Goal: Information Seeking & Learning: Learn about a topic

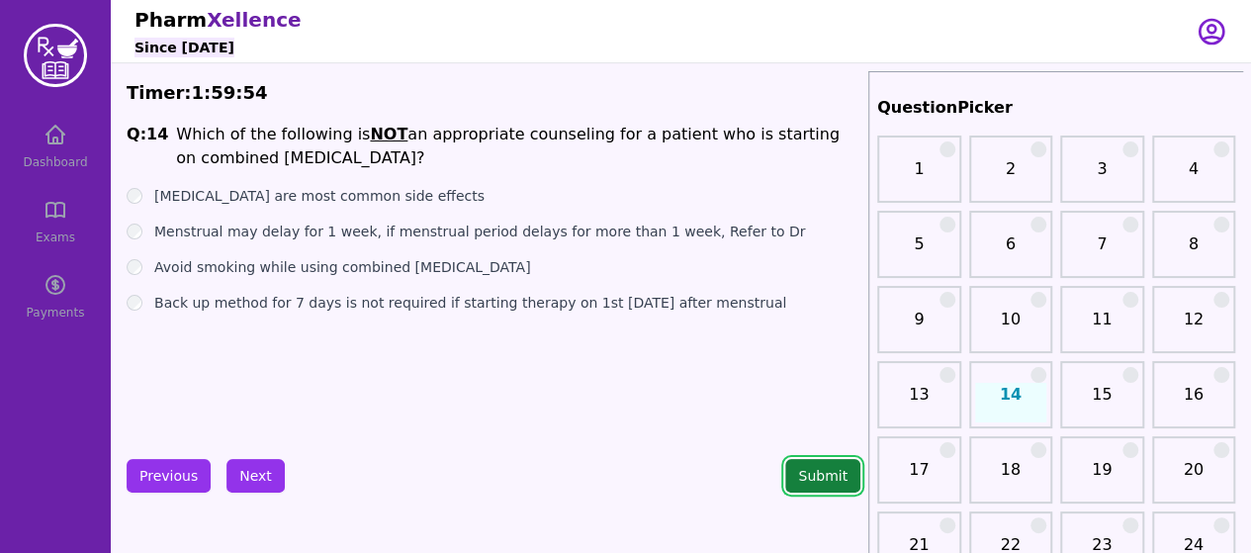
click at [811, 479] on button "Submit" at bounding box center [822, 476] width 75 height 34
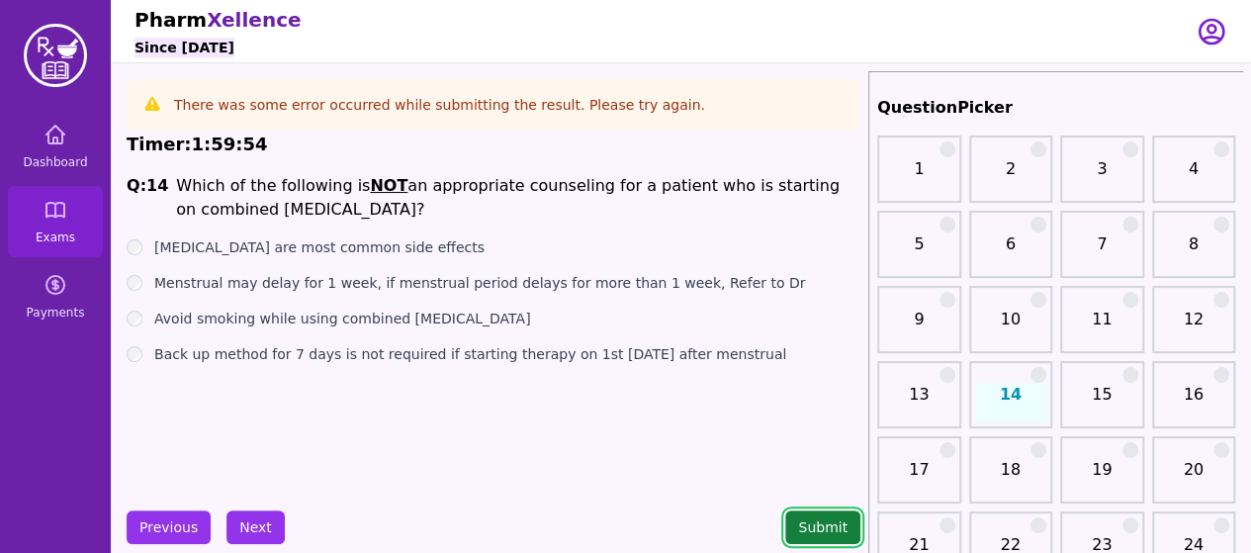
click at [805, 531] on button "Submit" at bounding box center [822, 527] width 75 height 34
click at [1206, 23] on icon "button" at bounding box center [1212, 32] width 32 height 32
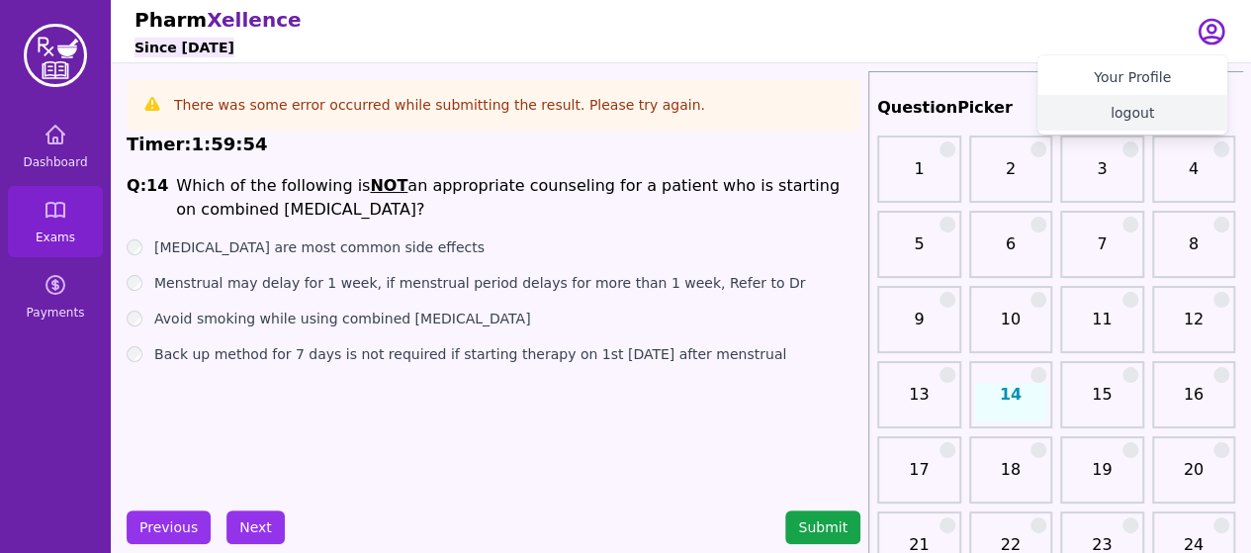
click at [1131, 108] on button "logout" at bounding box center [1132, 113] width 190 height 36
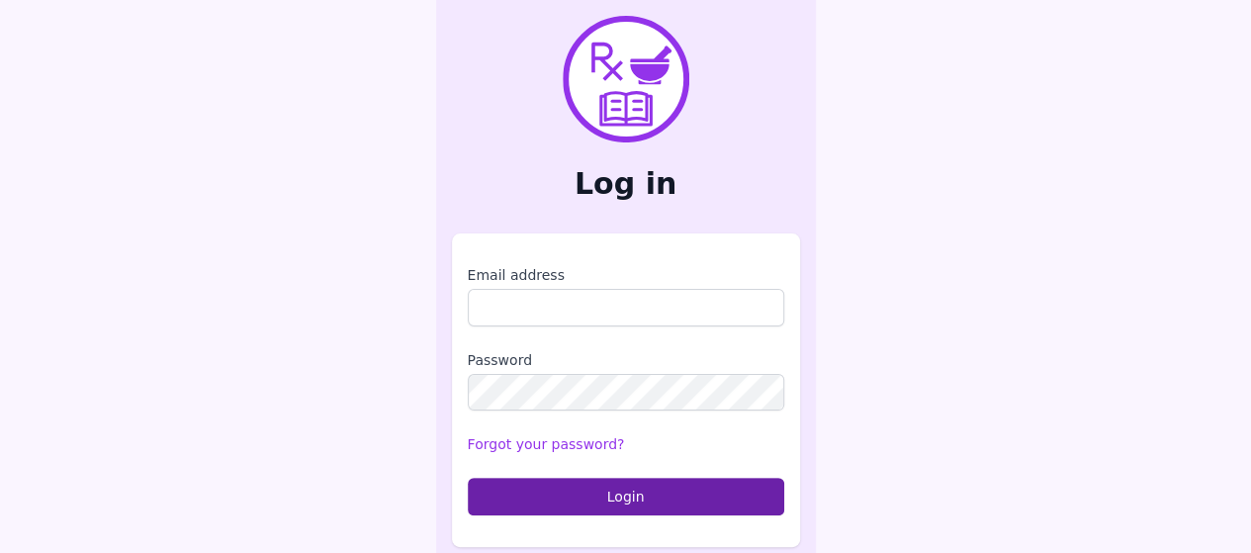
type input "**********"
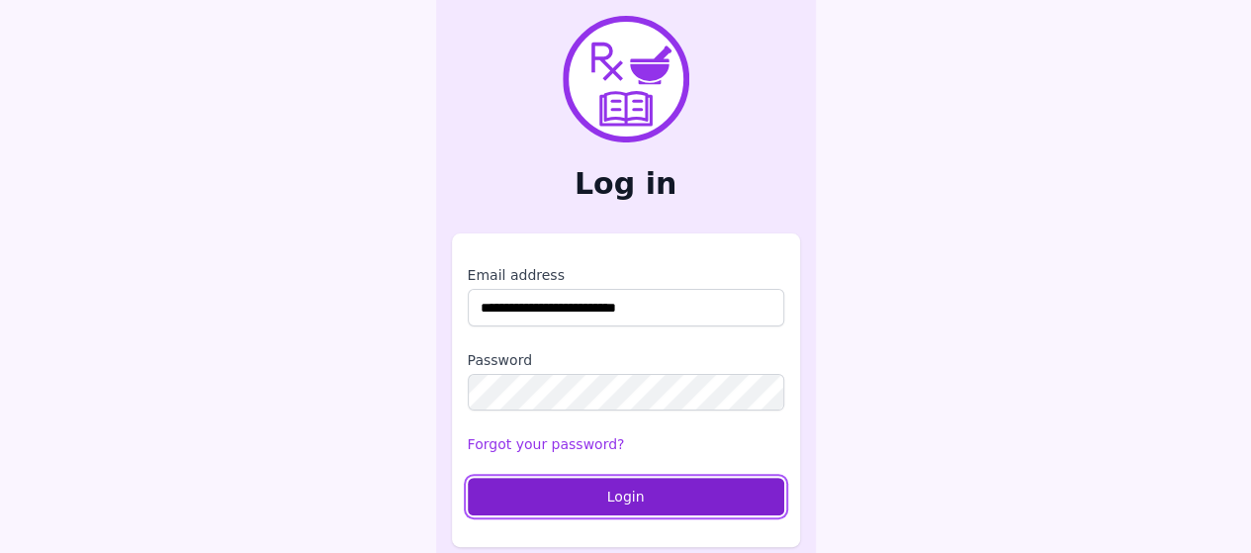
click at [514, 501] on button "Login" at bounding box center [626, 497] width 316 height 38
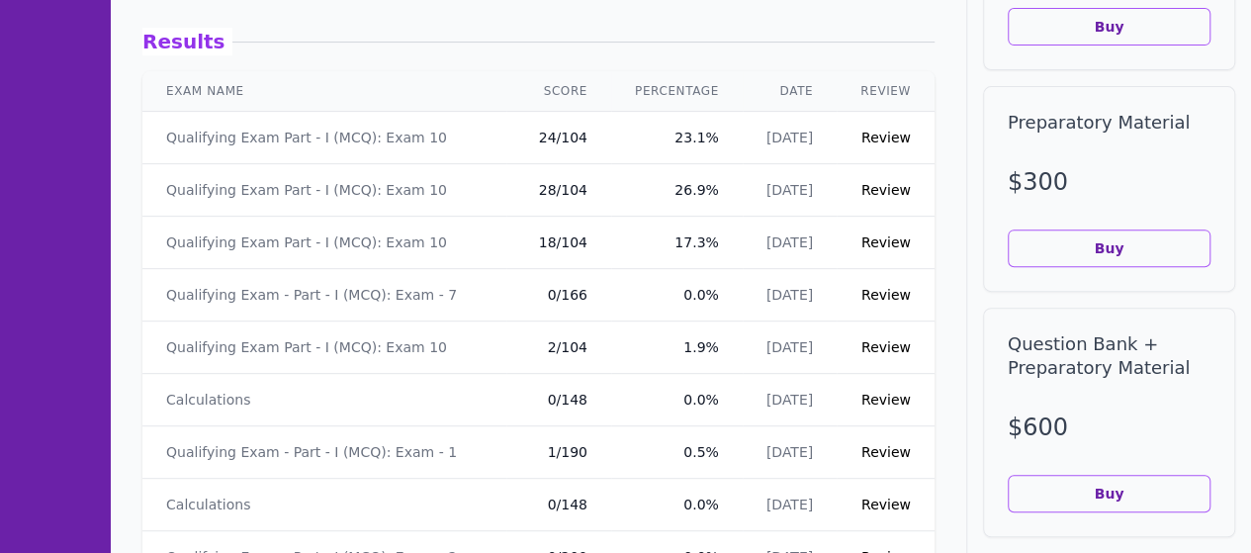
scroll to position [347, 0]
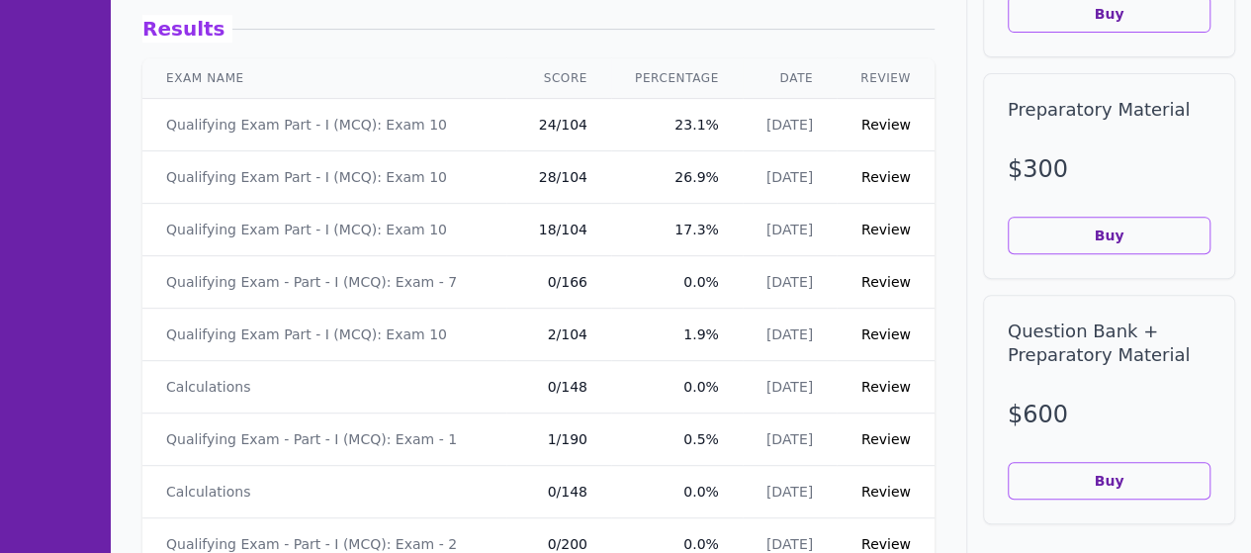
click at [876, 380] on link "Review" at bounding box center [885, 387] width 49 height 16
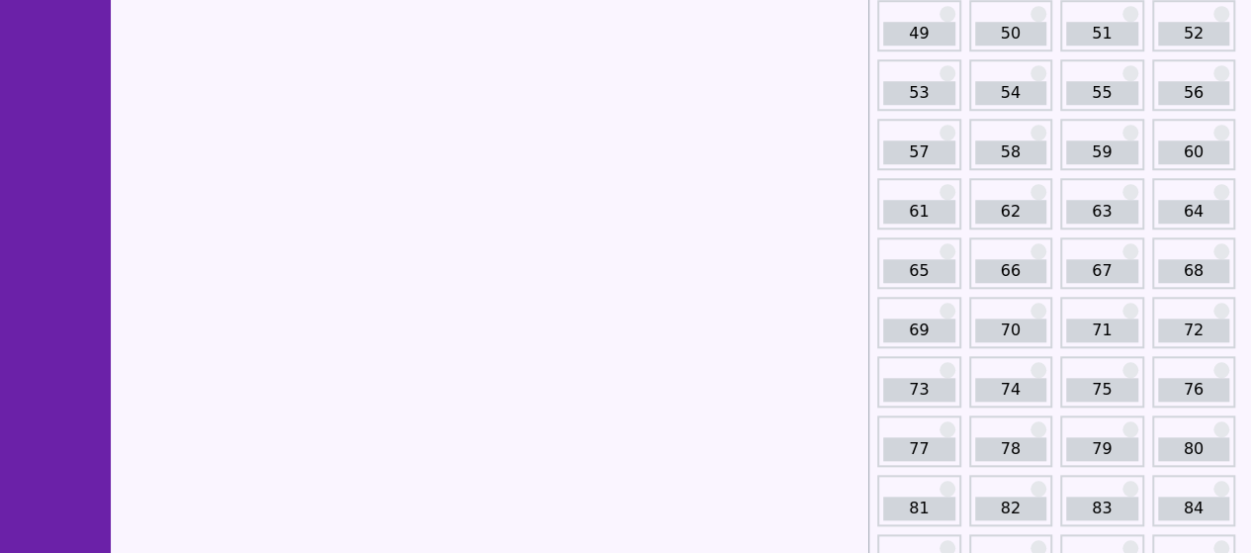
scroll to position [864, 0]
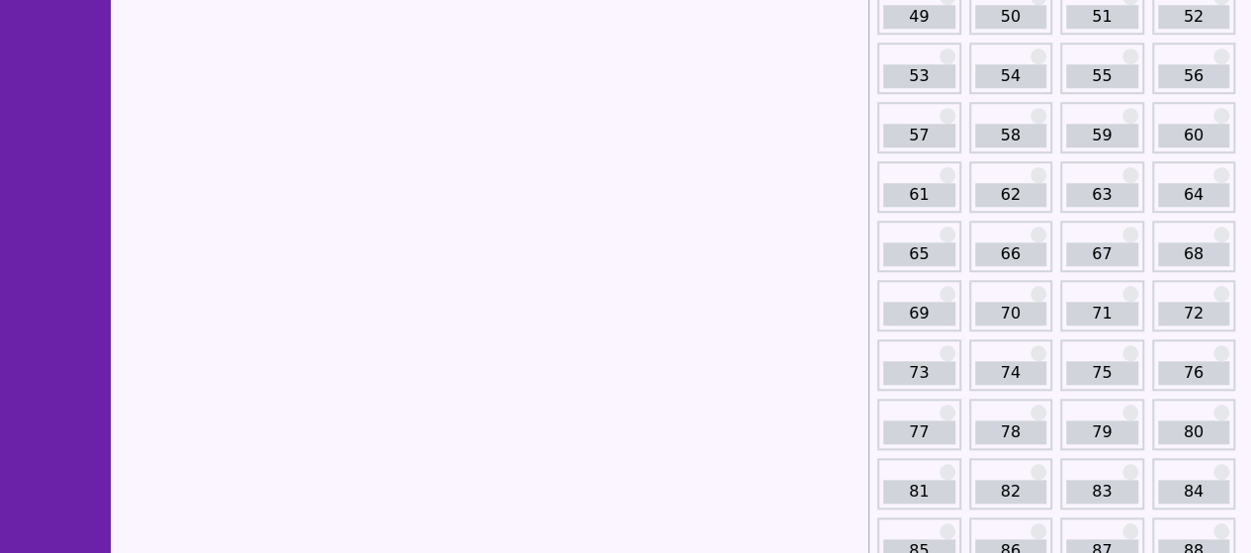
click at [1110, 260] on link "67" at bounding box center [1102, 254] width 72 height 24
click at [1110, 230] on div "67" at bounding box center [1102, 246] width 84 height 51
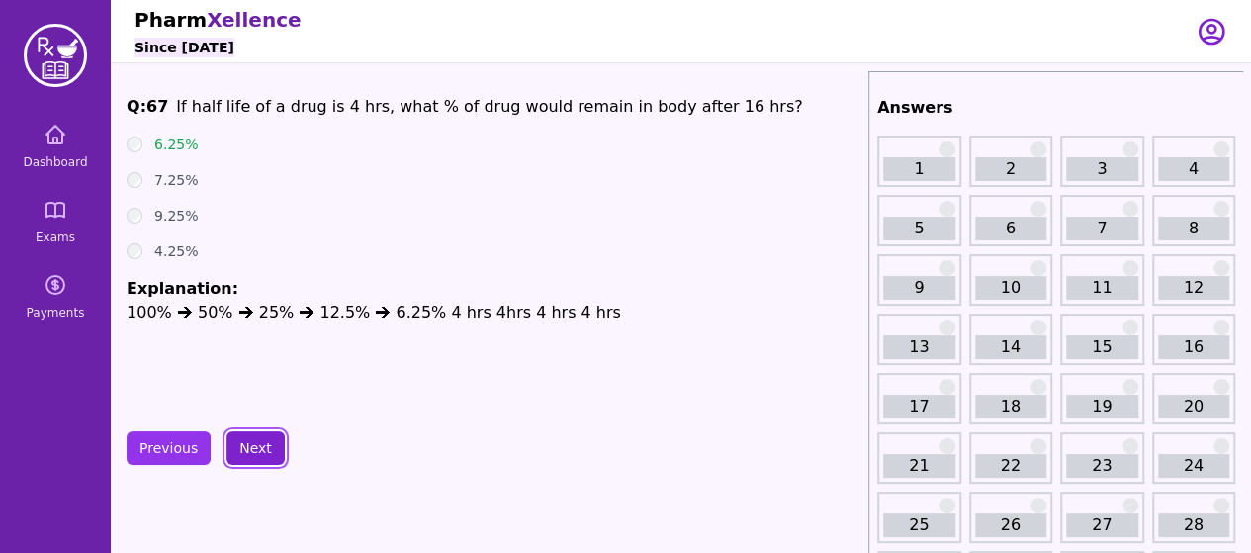
click at [263, 436] on button "Next" at bounding box center [255, 448] width 58 height 34
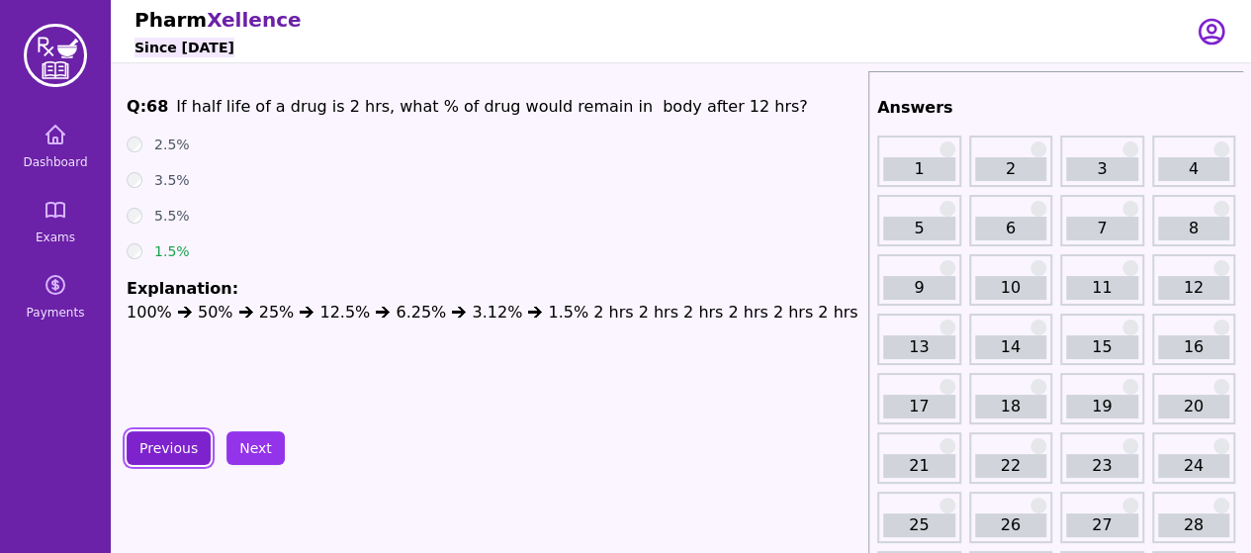
click at [174, 444] on button "Previous" at bounding box center [169, 448] width 84 height 34
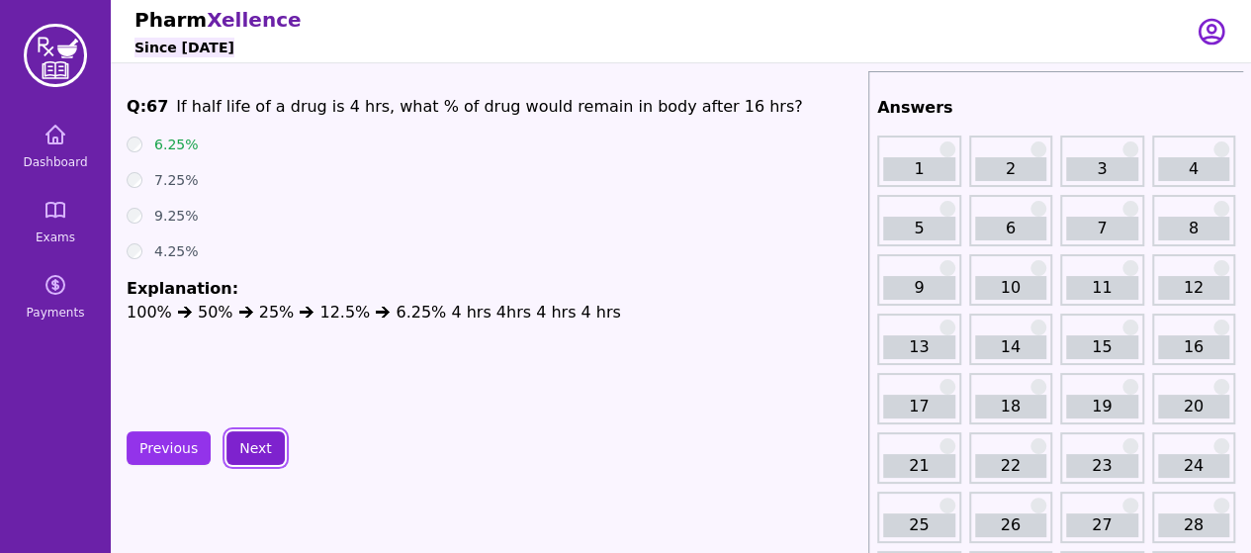
click at [271, 446] on button "Next" at bounding box center [255, 448] width 58 height 34
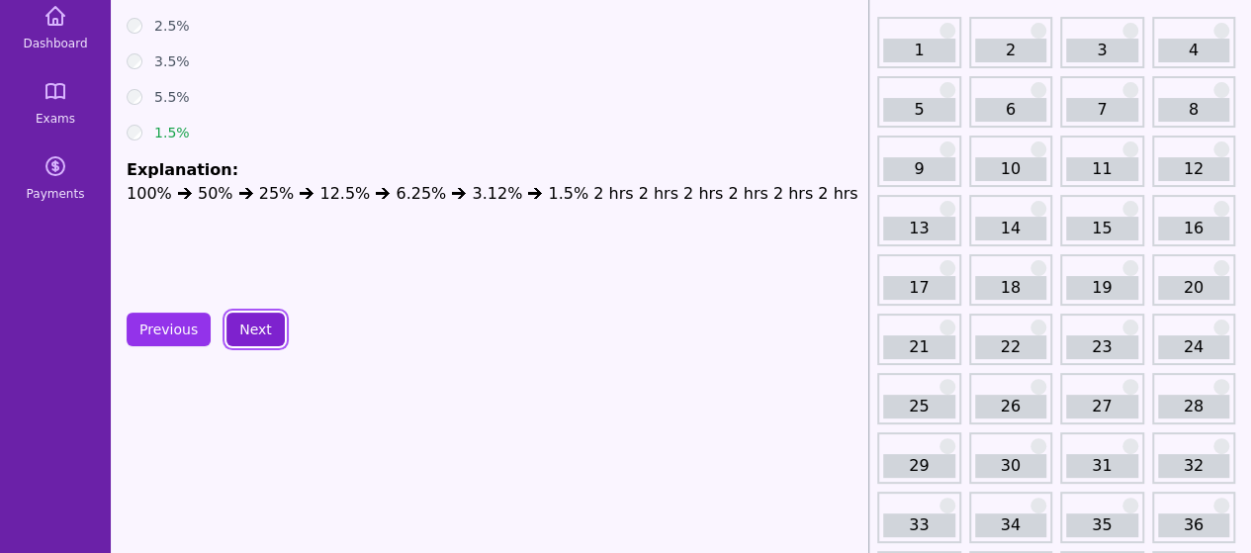
scroll to position [116, 0]
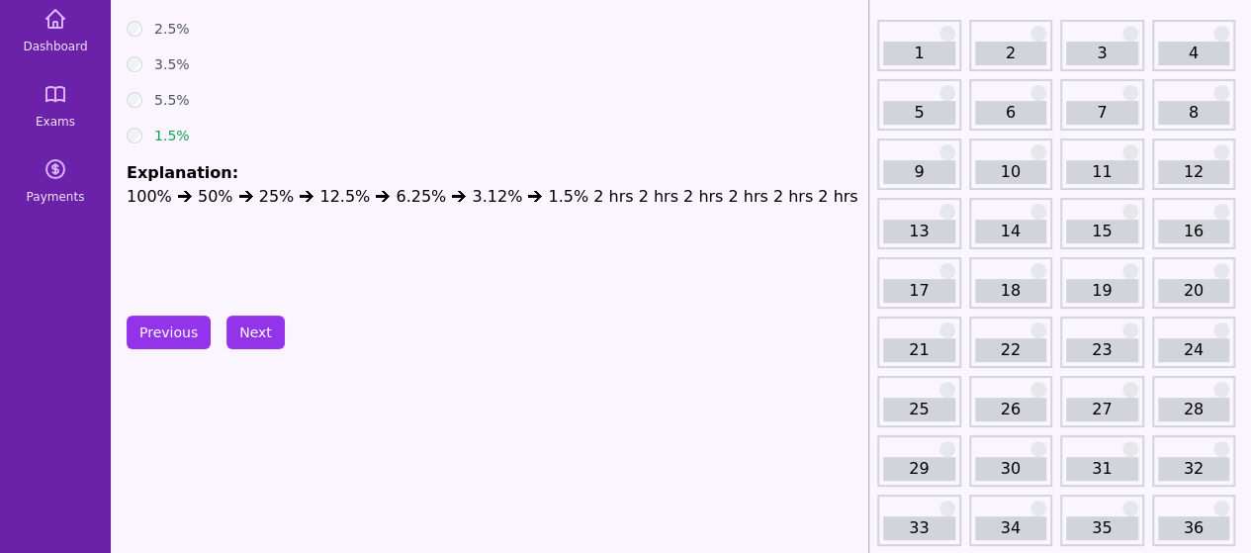
click at [247, 329] on button "Next" at bounding box center [255, 332] width 58 height 34
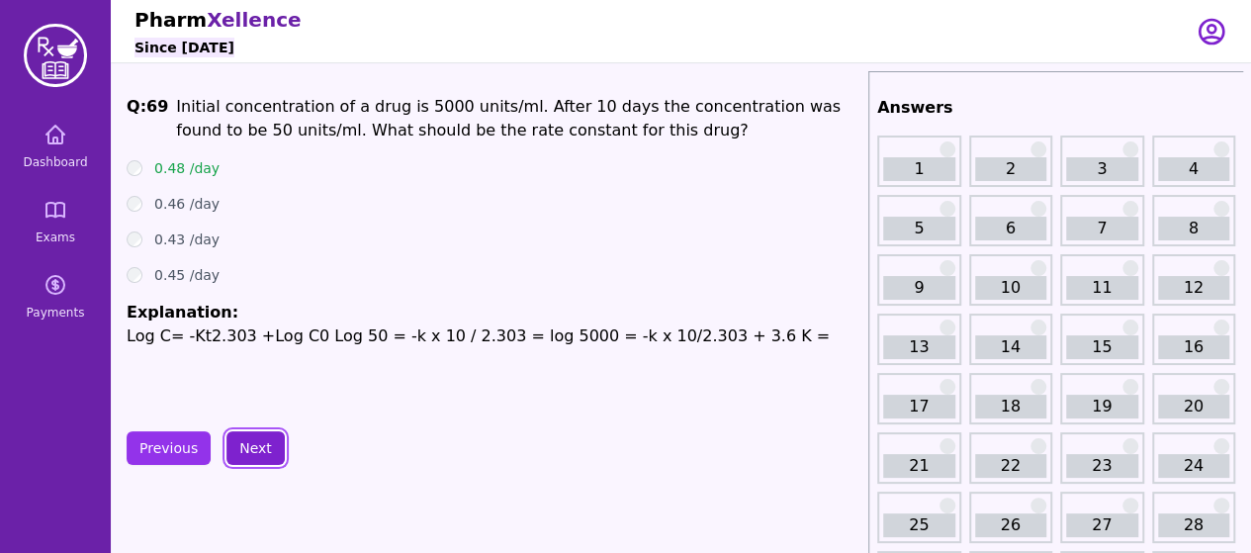
click at [267, 442] on button "Next" at bounding box center [255, 448] width 58 height 34
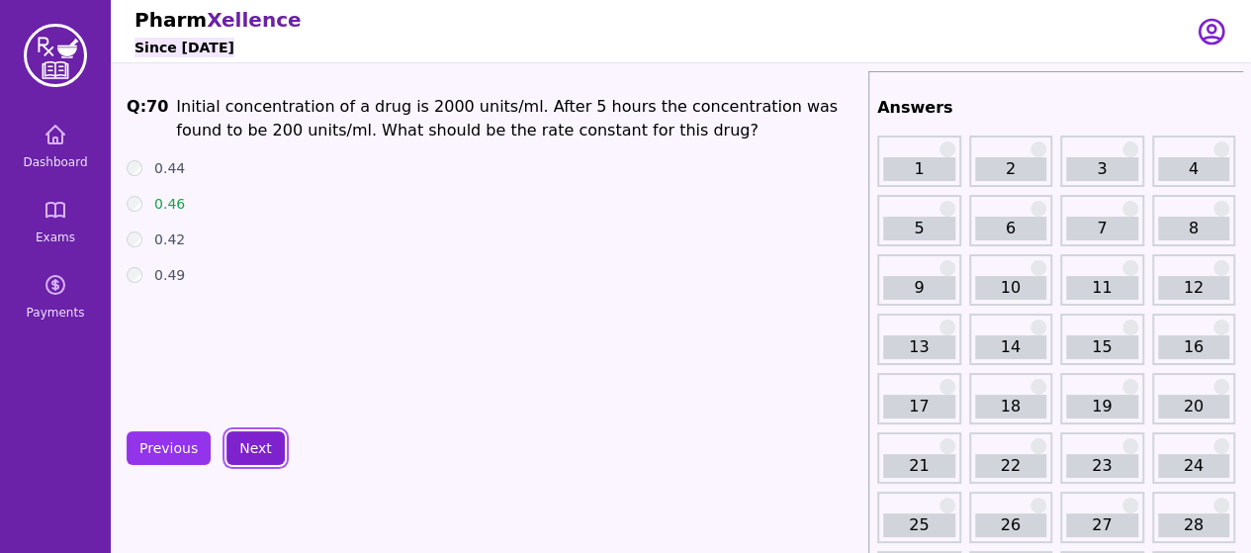
click at [267, 442] on button "Next" at bounding box center [255, 448] width 58 height 34
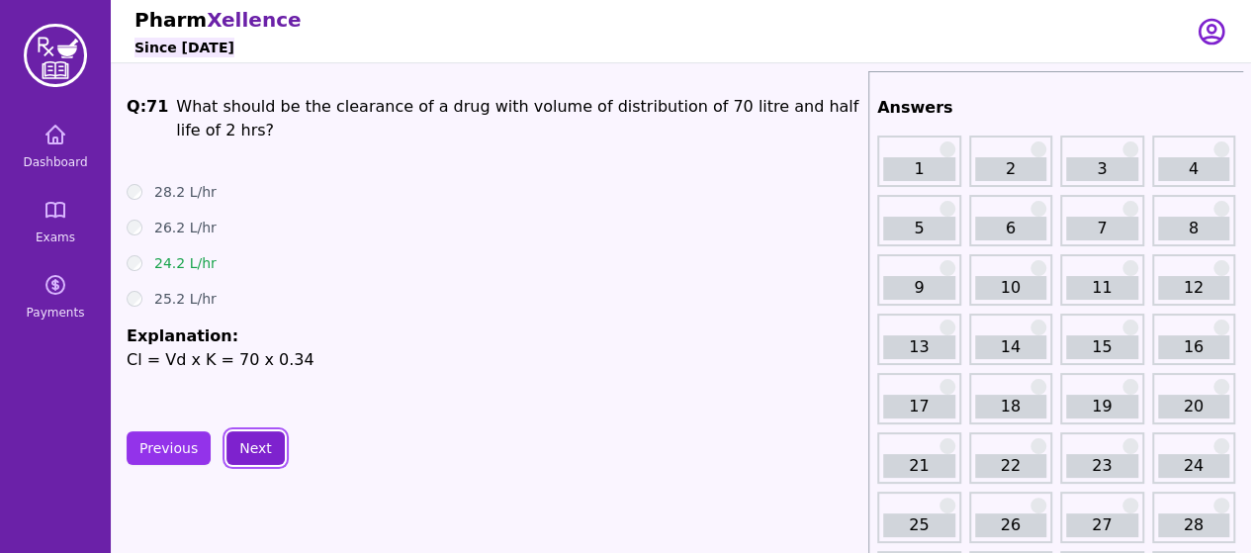
click at [267, 442] on button "Next" at bounding box center [255, 448] width 58 height 34
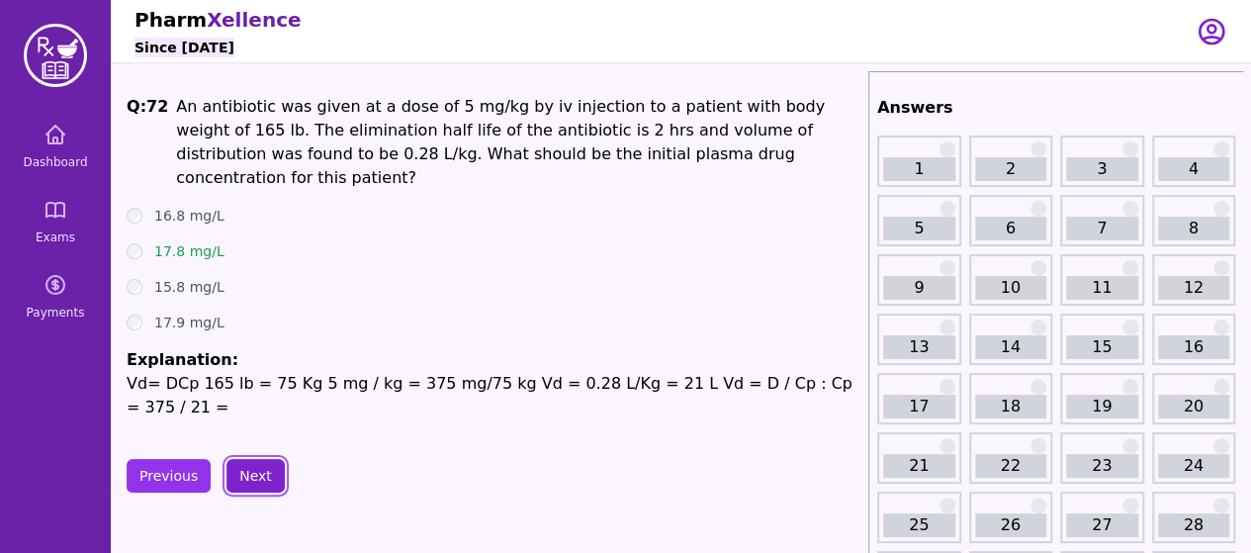
click at [267, 459] on button "Next" at bounding box center [255, 476] width 58 height 34
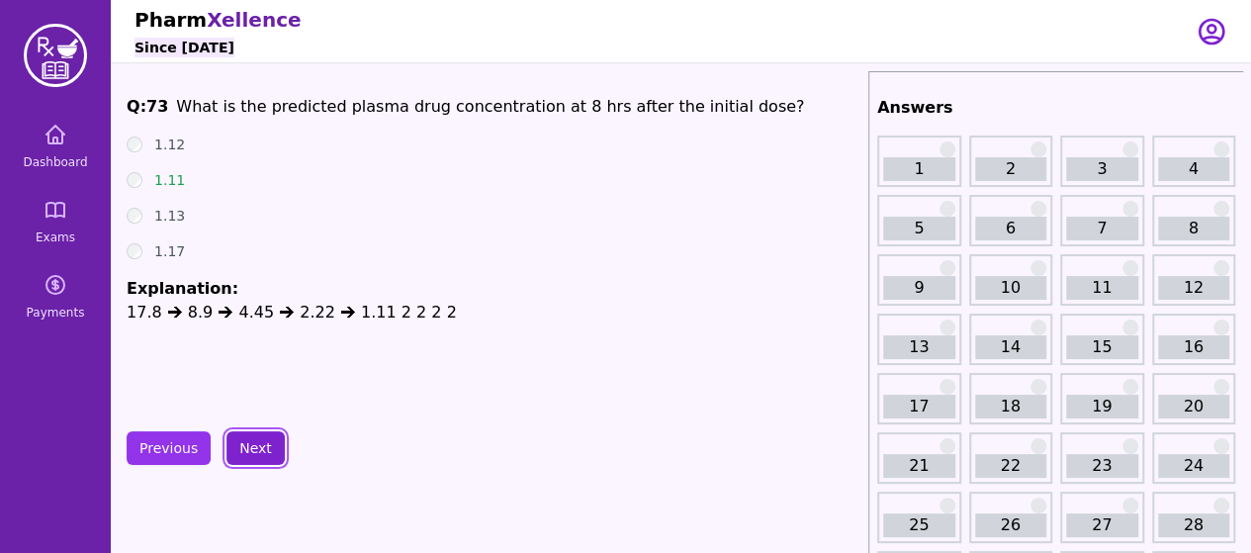
click at [267, 440] on button "Next" at bounding box center [255, 448] width 58 height 34
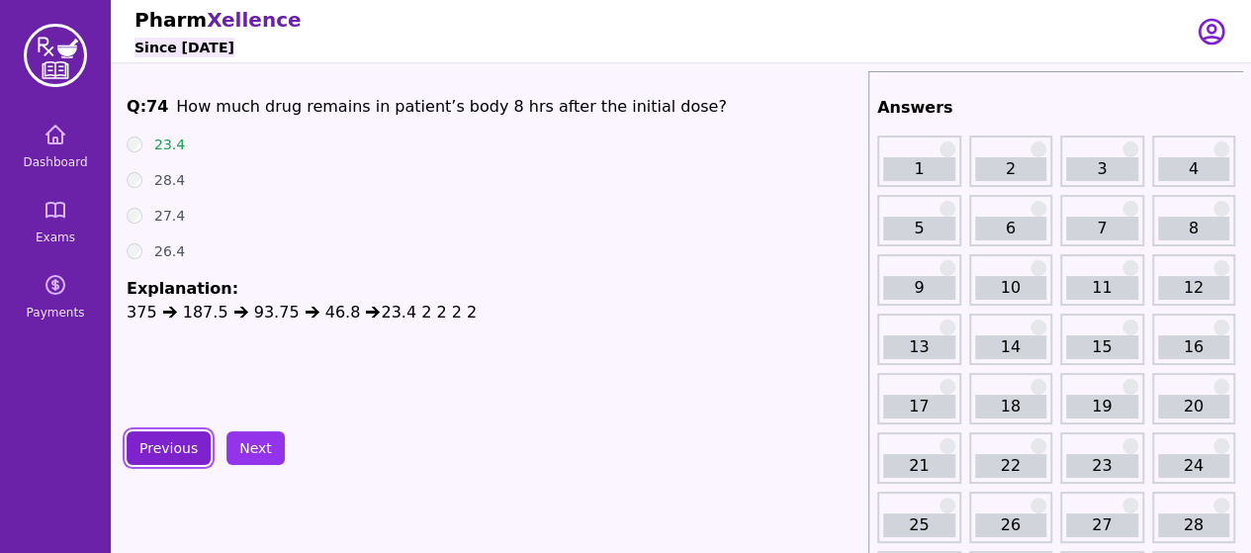
click at [147, 454] on button "Previous" at bounding box center [169, 448] width 84 height 34
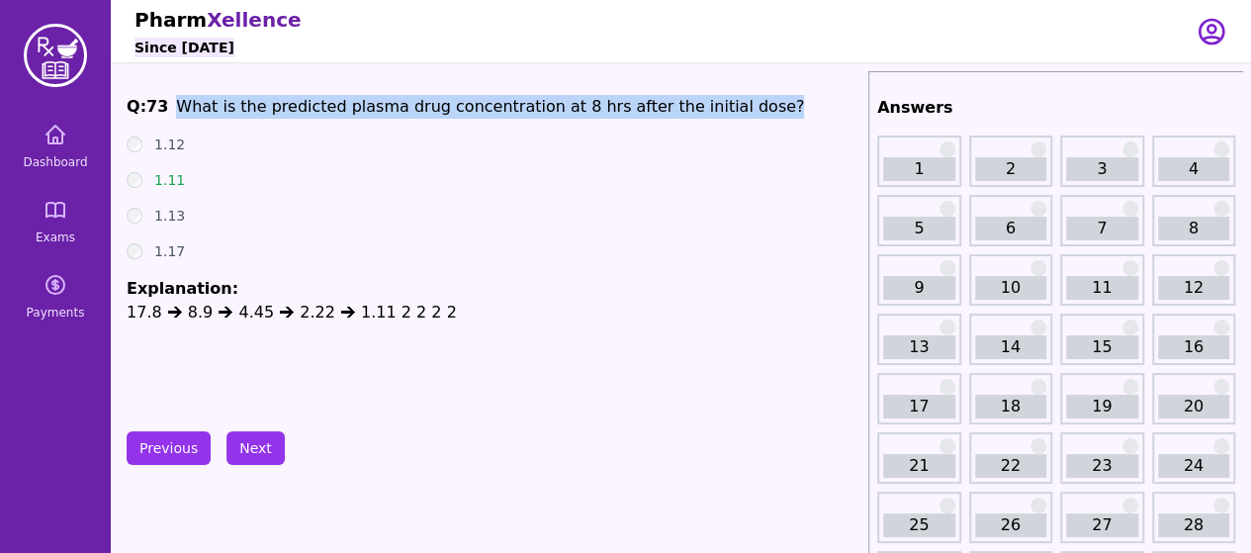
drag, startPoint x: 174, startPoint y: 101, endPoint x: 732, endPoint y: 116, distance: 558.0
click at [732, 116] on span "Q: 73 What is the predicted plasma drug concentration at 8 hrs after the initia…" at bounding box center [494, 107] width 734 height 24
copy span "What is the predicted plasma drug concentration at 8 hrs after the initial dose?"
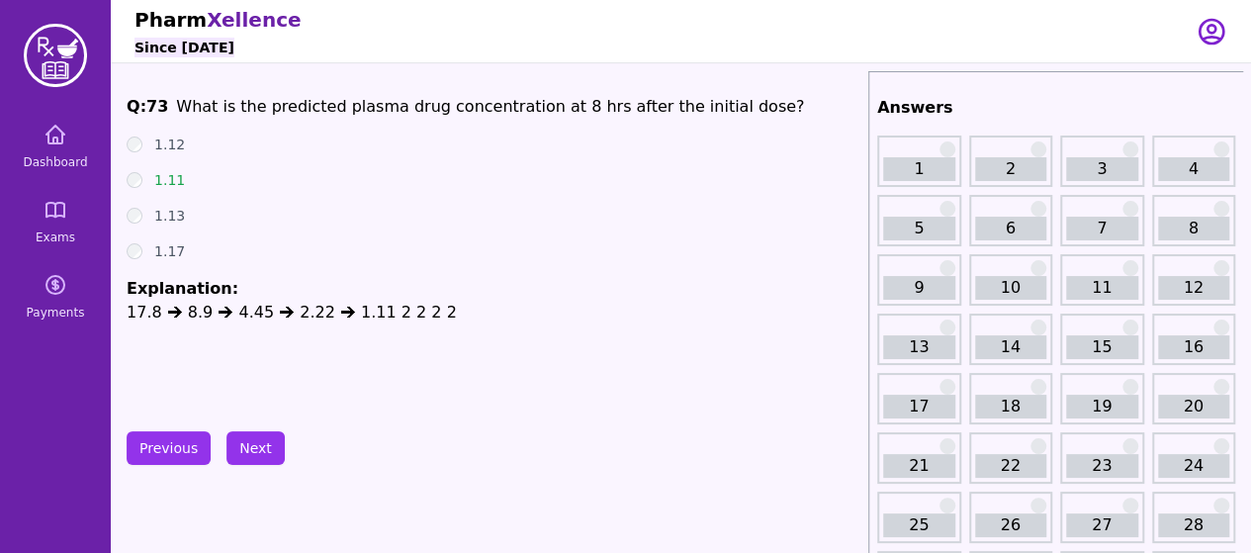
click at [152, 359] on div "Q: 73 What is the predicted plasma drug concentration at 8 hrs after the initia…" at bounding box center [494, 243] width 734 height 297
click at [153, 441] on button "Previous" at bounding box center [169, 448] width 84 height 34
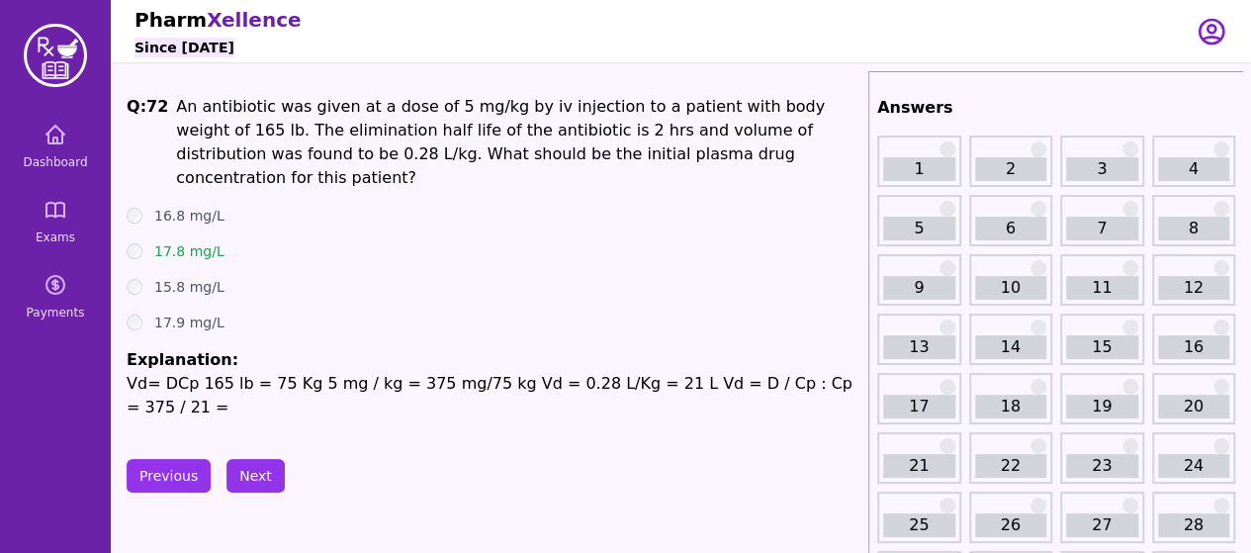
click at [247, 459] on button "Next" at bounding box center [255, 476] width 58 height 34
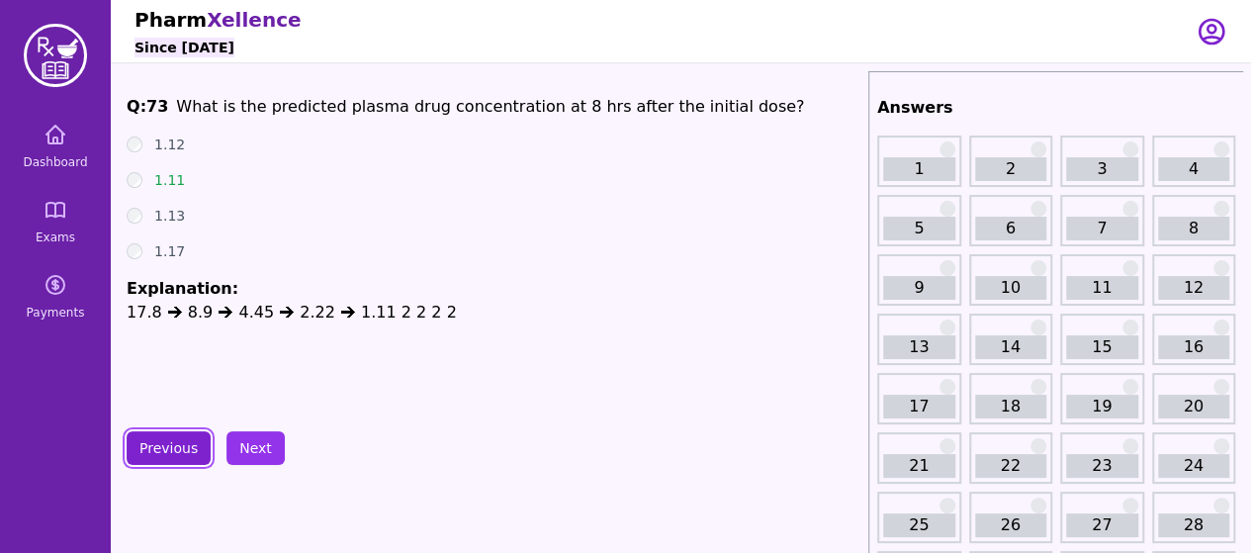
click at [183, 436] on button "Previous" at bounding box center [169, 448] width 84 height 34
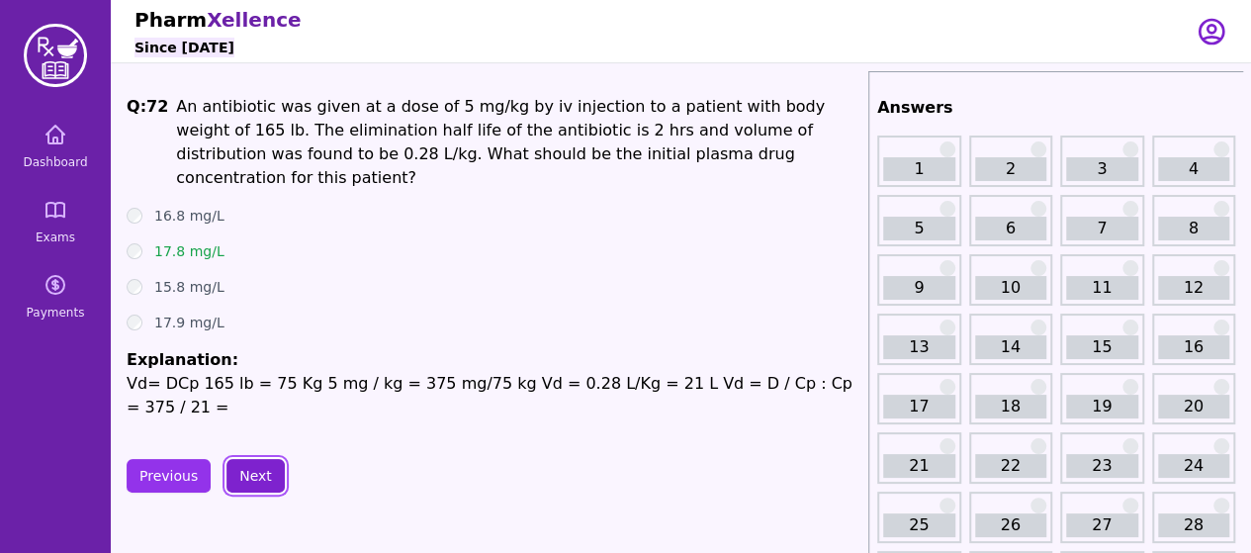
click at [243, 459] on button "Next" at bounding box center [255, 476] width 58 height 34
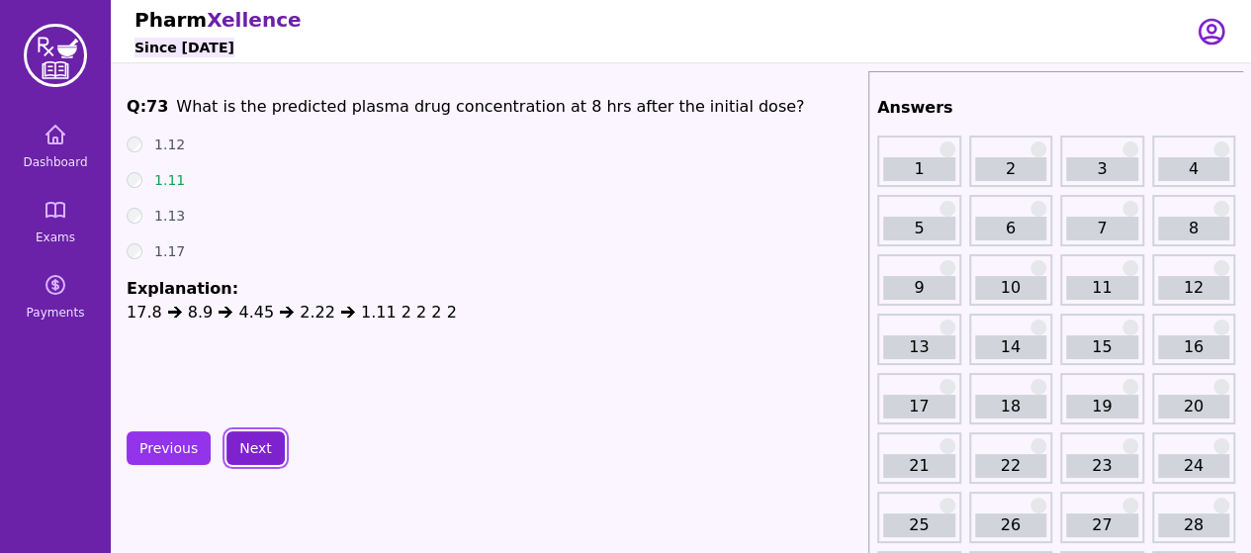
click at [243, 451] on button "Next" at bounding box center [255, 448] width 58 height 34
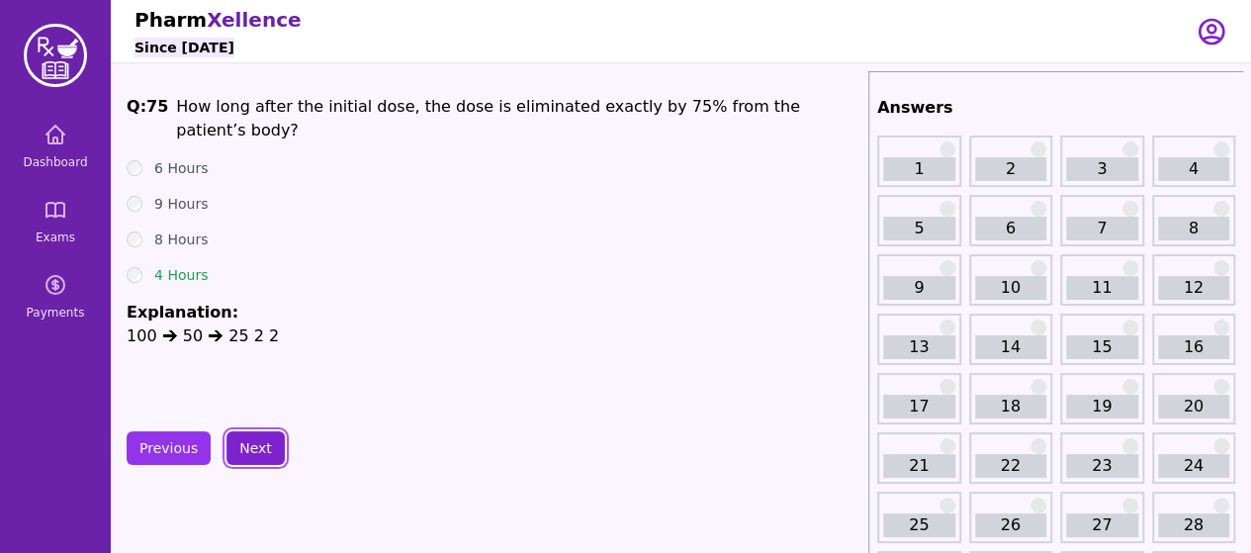
click at [267, 444] on button "Next" at bounding box center [255, 448] width 58 height 34
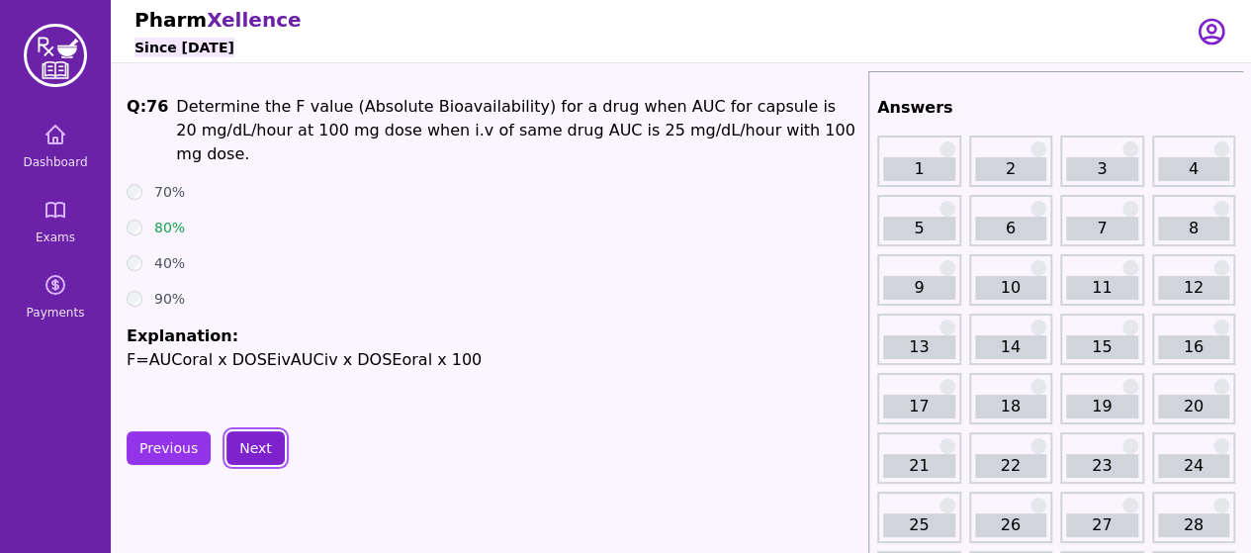
click at [267, 444] on button "Next" at bounding box center [255, 448] width 58 height 34
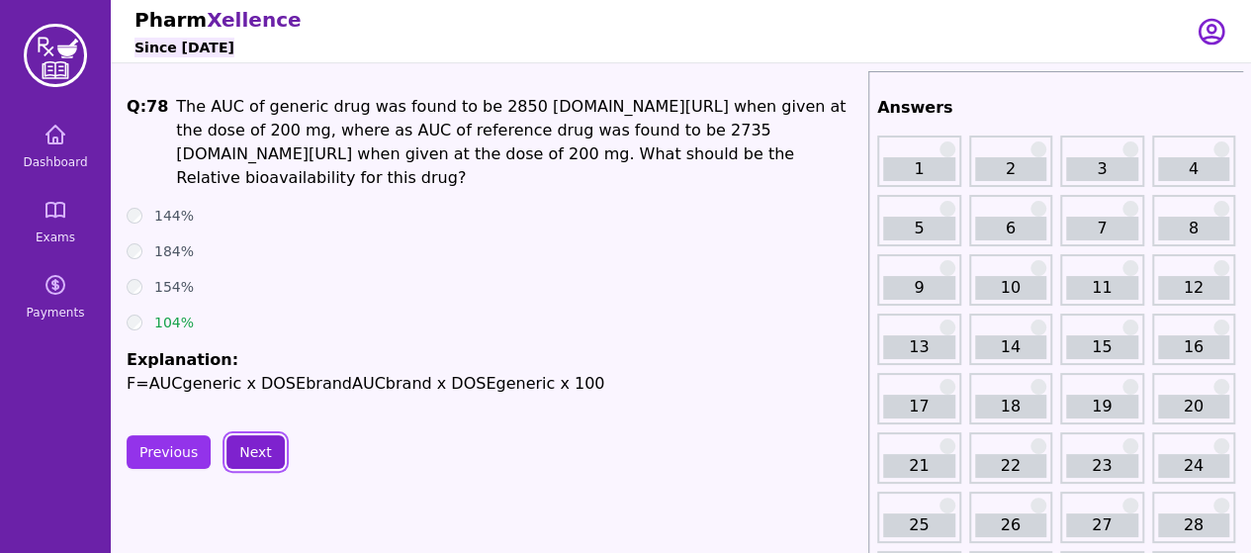
click at [267, 444] on button "Next" at bounding box center [255, 452] width 58 height 34
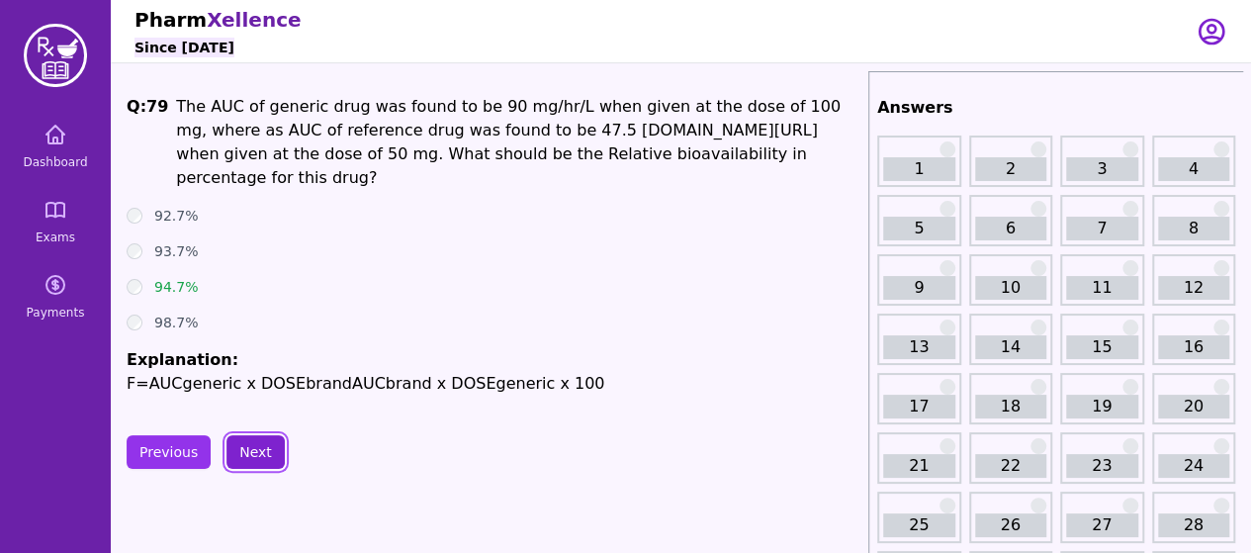
click at [267, 444] on button "Next" at bounding box center [255, 452] width 58 height 34
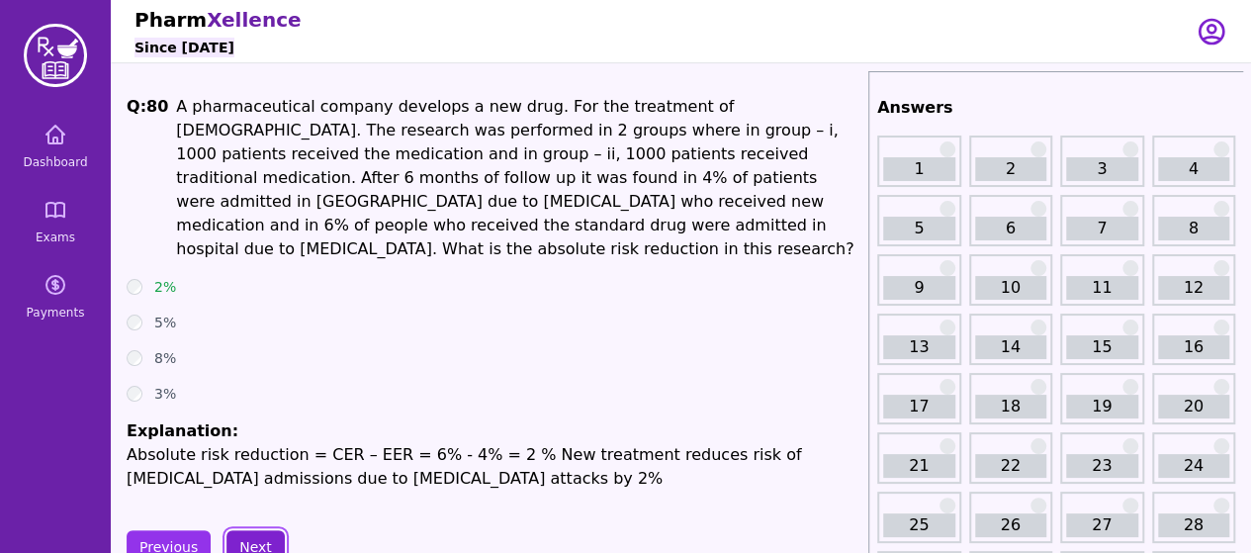
click at [249, 530] on button "Next" at bounding box center [255, 547] width 58 height 34
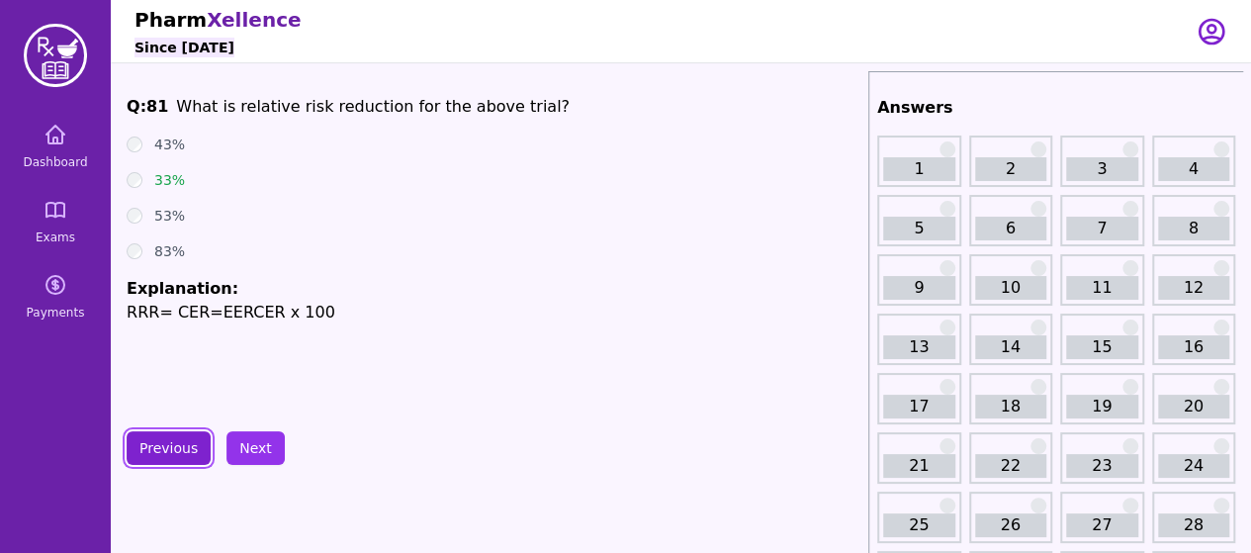
click at [170, 455] on button "Previous" at bounding box center [169, 448] width 84 height 34
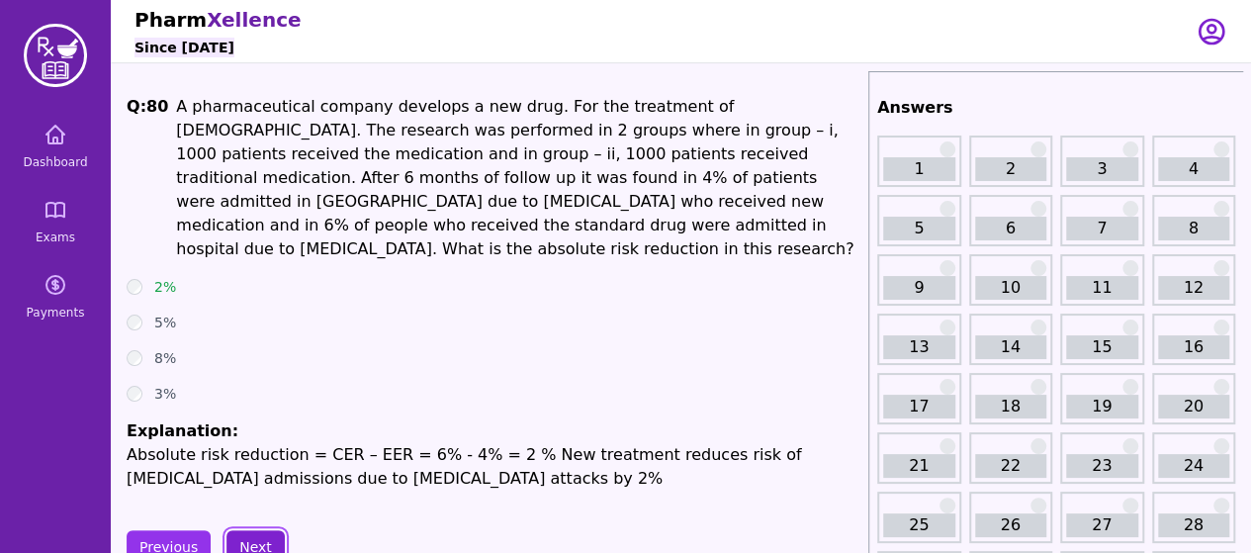
click at [249, 530] on button "Next" at bounding box center [255, 547] width 58 height 34
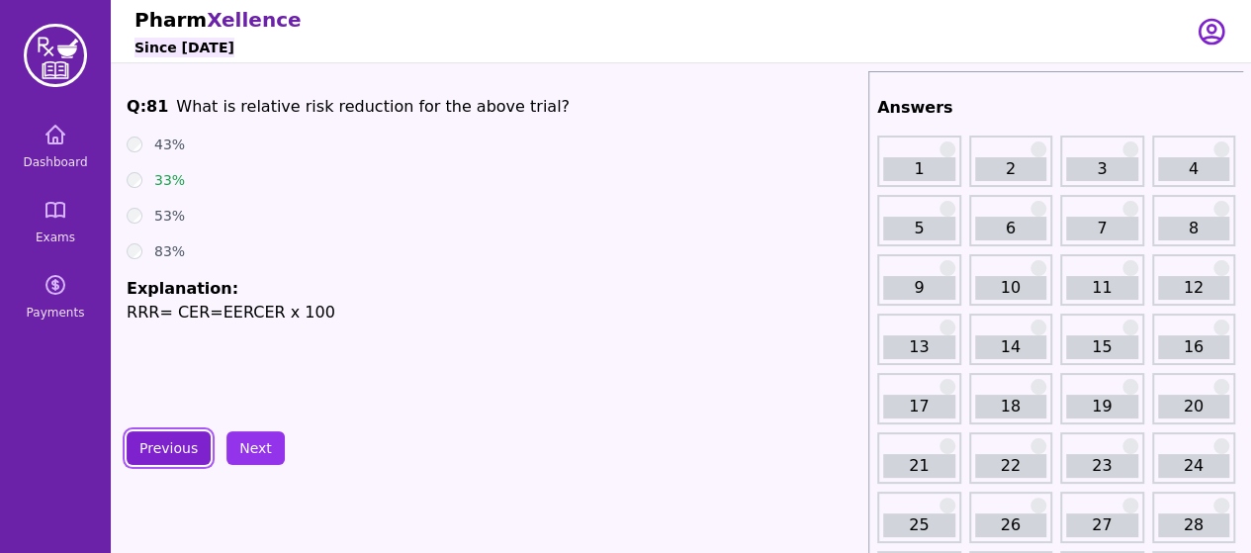
click at [168, 448] on button "Previous" at bounding box center [169, 448] width 84 height 34
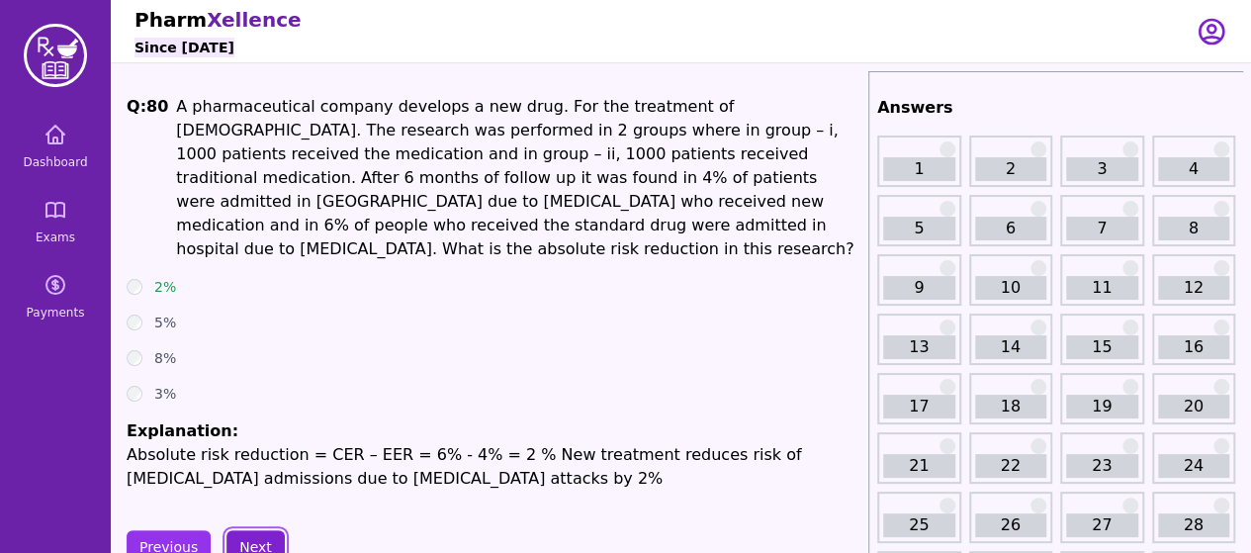
click at [244, 530] on button "Next" at bounding box center [255, 547] width 58 height 34
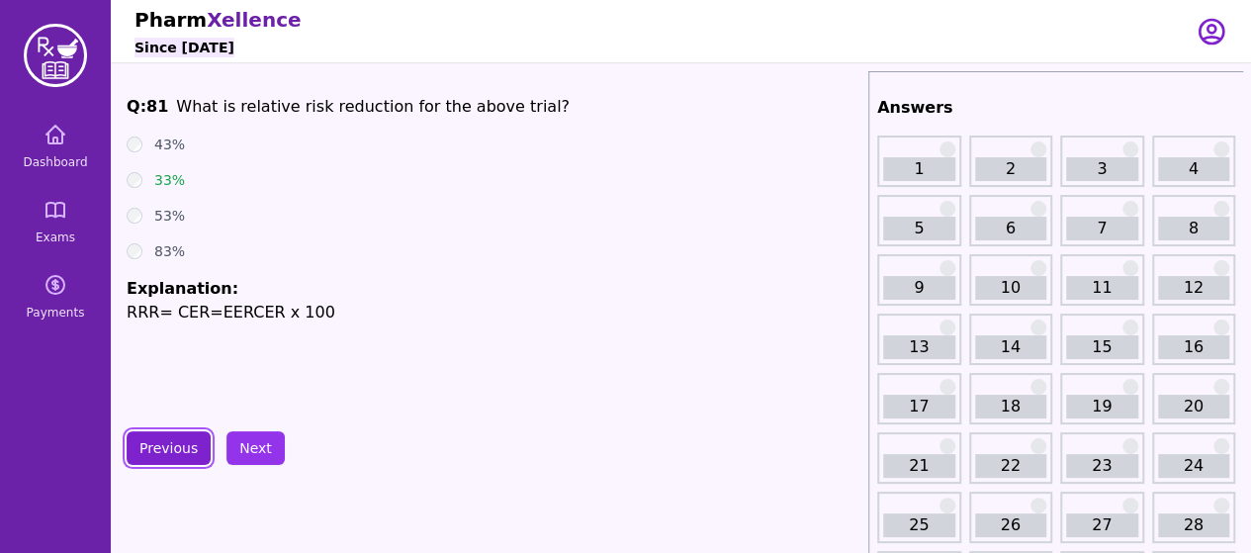
click at [152, 446] on button "Previous" at bounding box center [169, 448] width 84 height 34
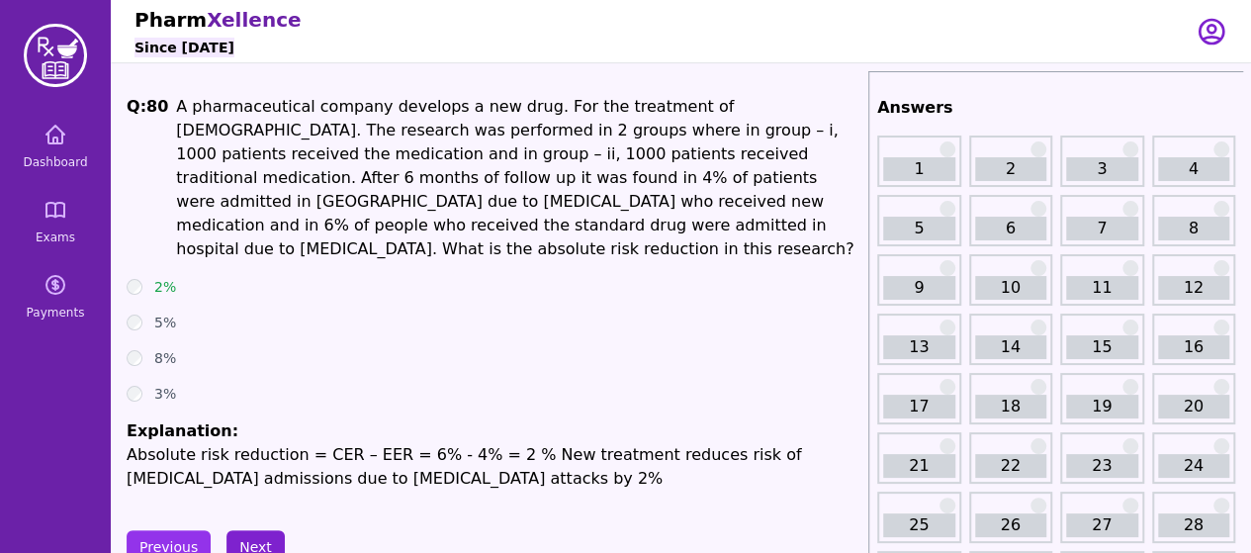
click at [255, 530] on button "Next" at bounding box center [255, 547] width 58 height 34
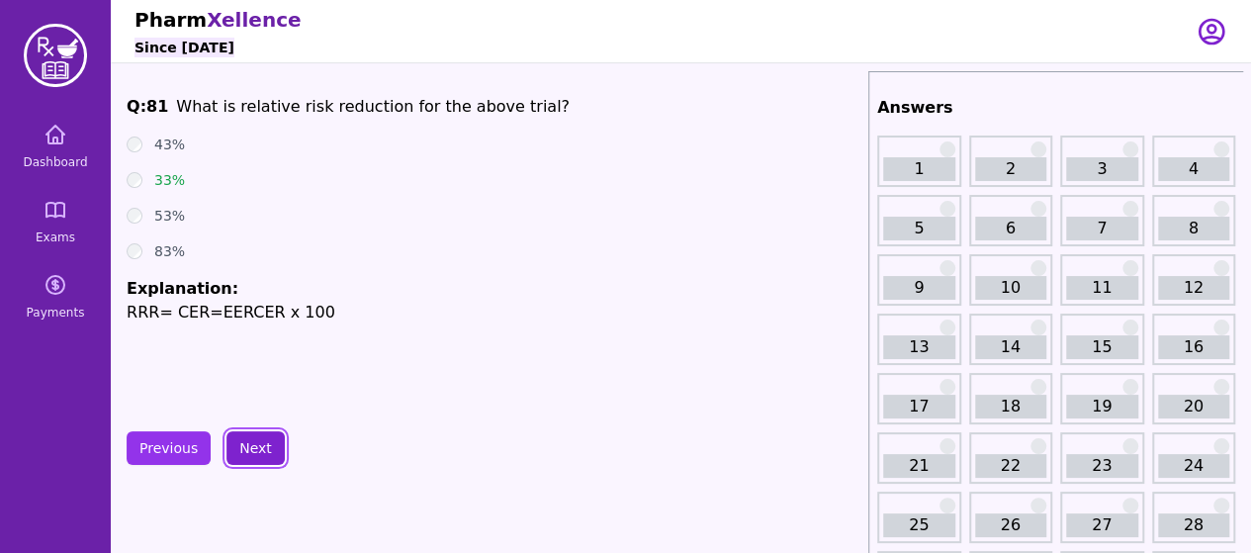
click at [259, 440] on button "Next" at bounding box center [255, 448] width 58 height 34
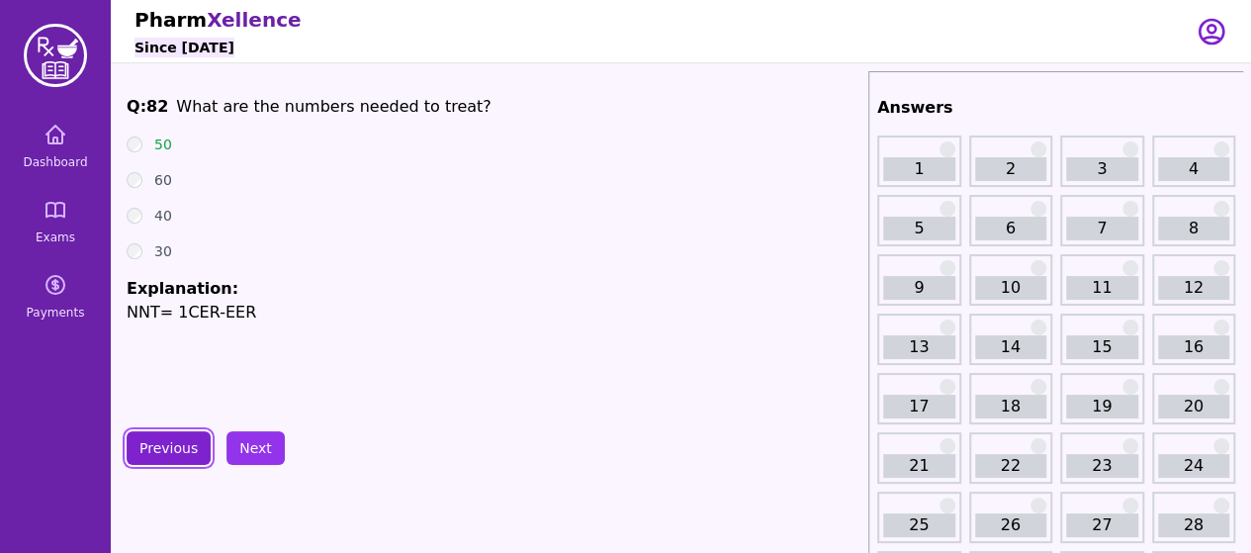
click at [190, 453] on button "Previous" at bounding box center [169, 448] width 84 height 34
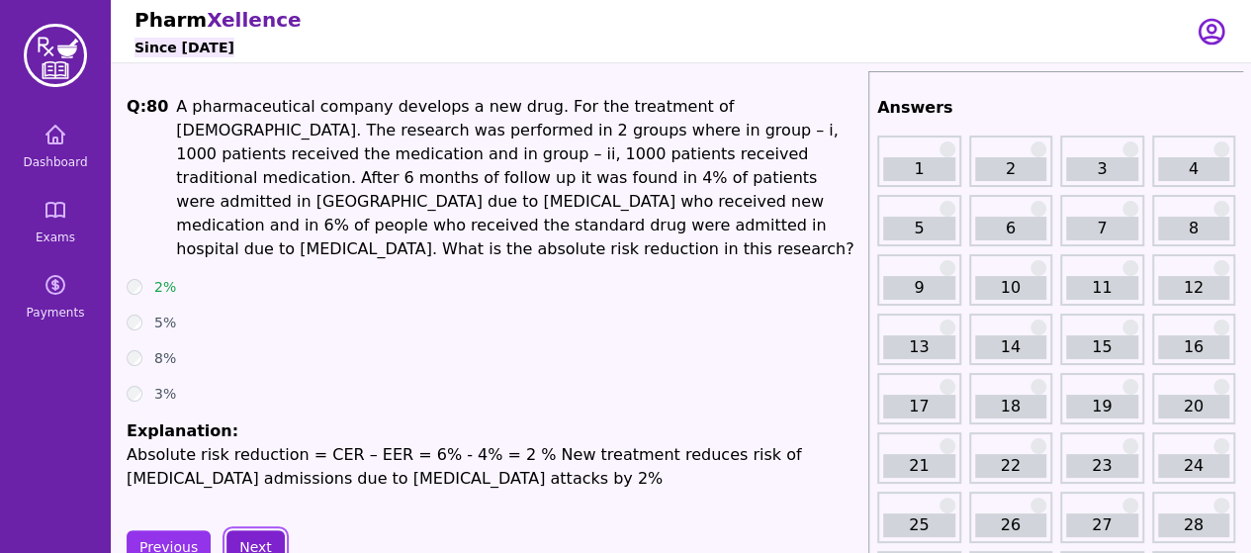
click at [254, 535] on button "Next" at bounding box center [255, 547] width 58 height 34
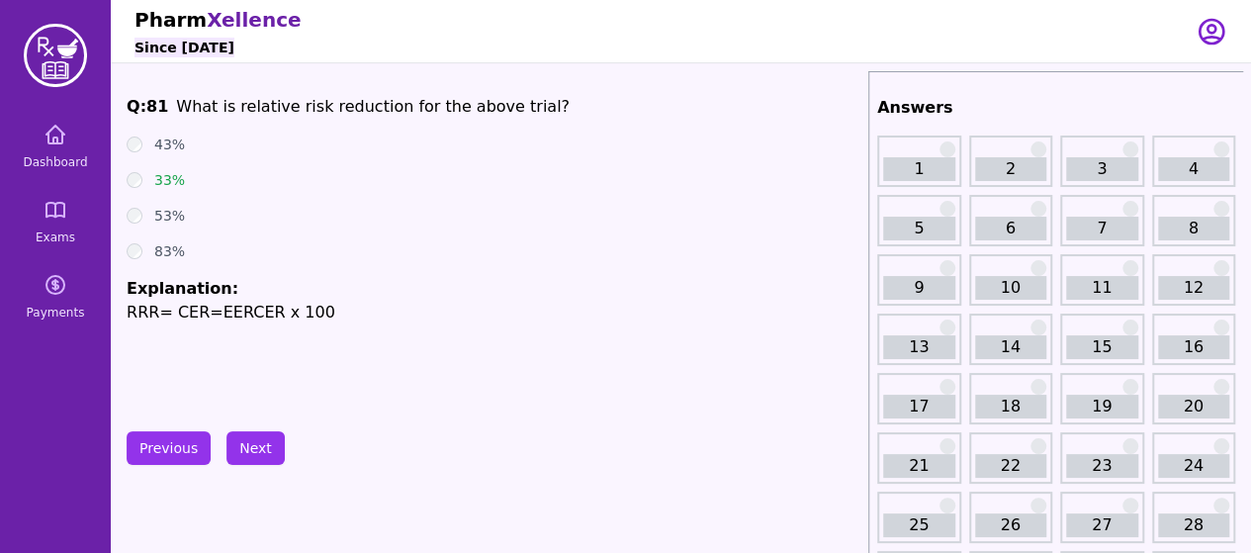
click at [254, 451] on button "Next" at bounding box center [255, 448] width 58 height 34
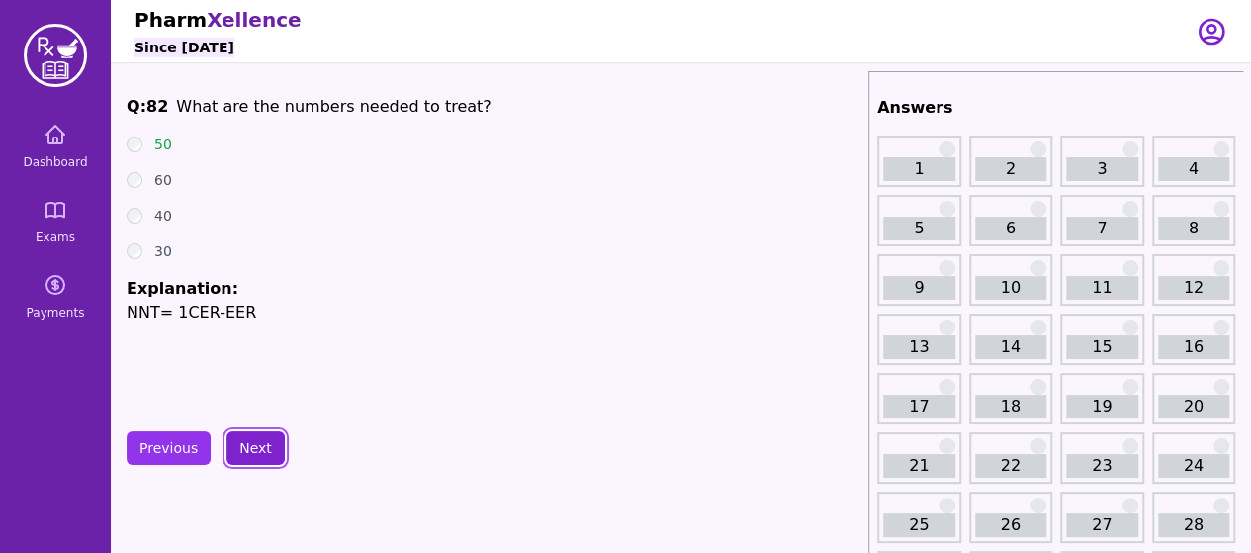
click at [254, 451] on button "Next" at bounding box center [255, 448] width 58 height 34
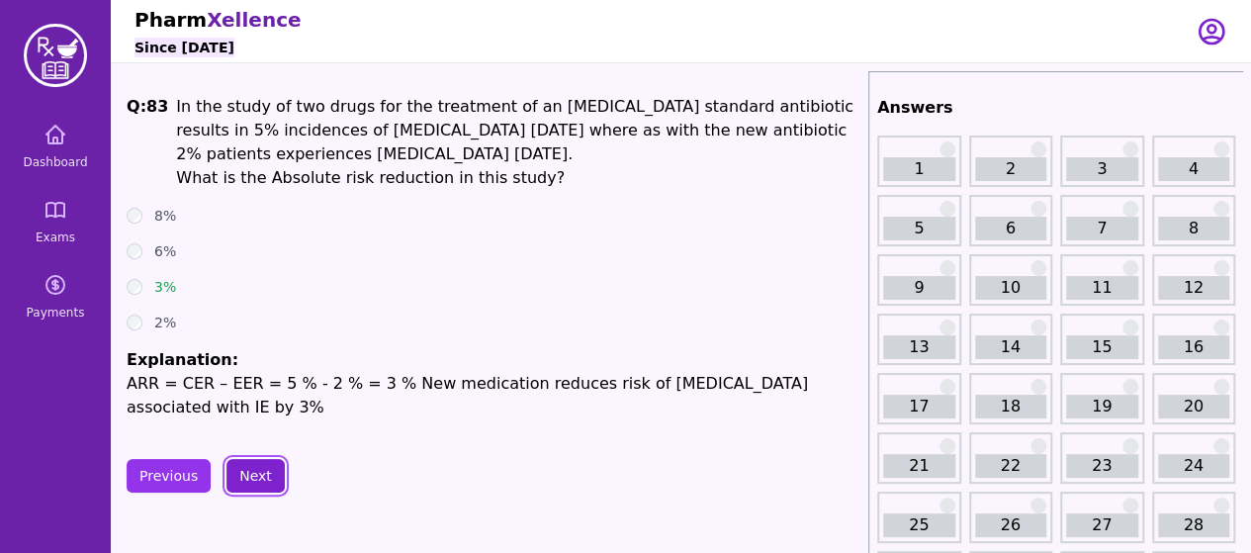
click at [252, 463] on button "Next" at bounding box center [255, 476] width 58 height 34
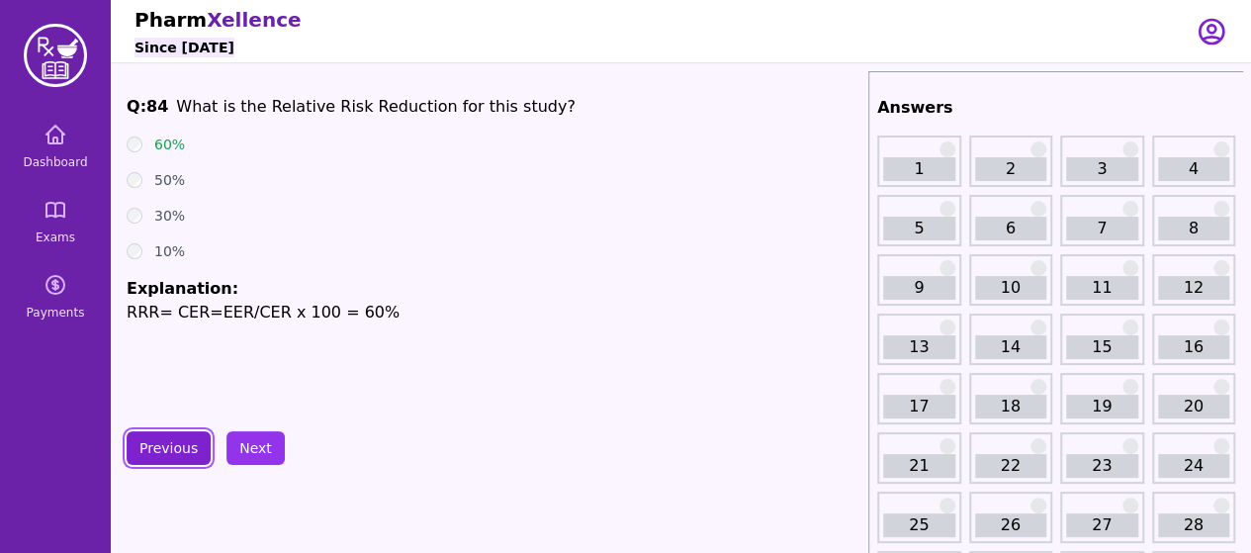
click at [158, 451] on button "Previous" at bounding box center [169, 448] width 84 height 34
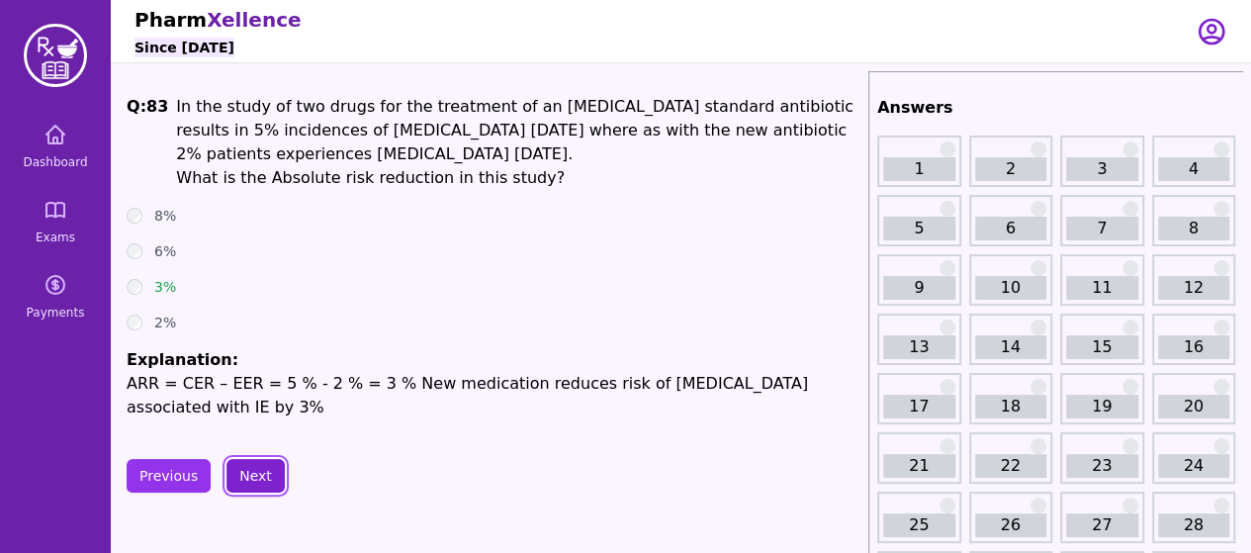
click at [251, 471] on button "Next" at bounding box center [255, 476] width 58 height 34
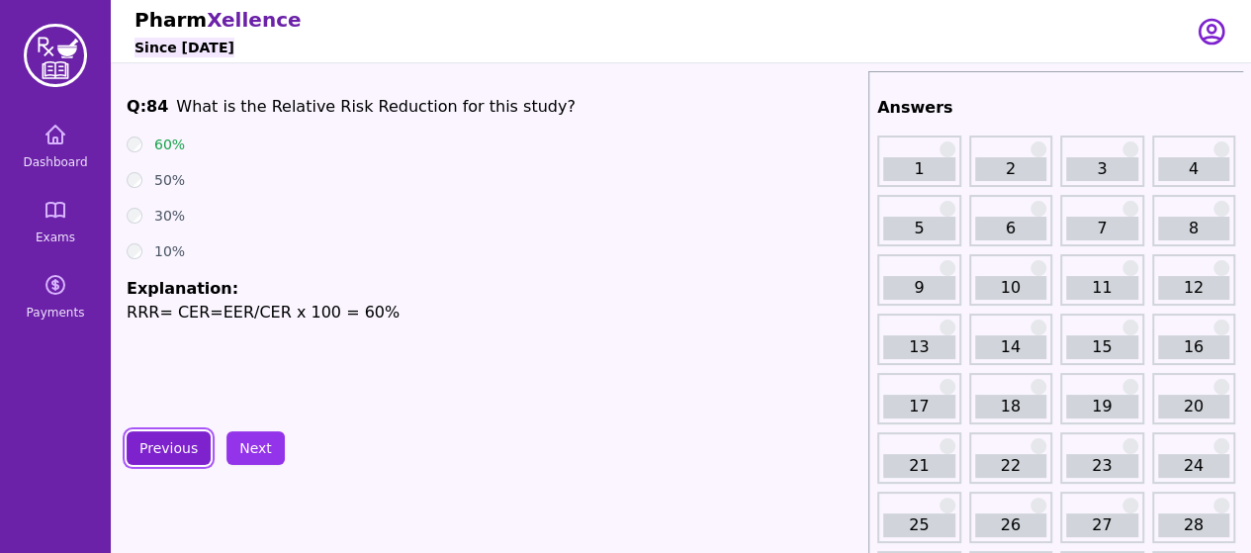
click at [154, 440] on button "Previous" at bounding box center [169, 448] width 84 height 34
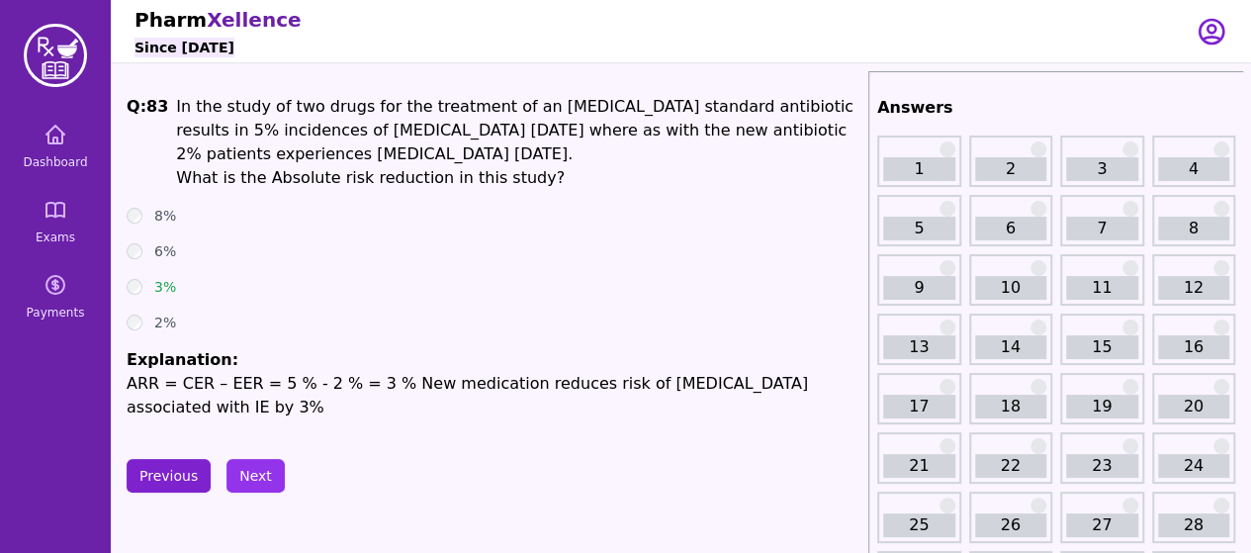
click at [254, 466] on button "Next" at bounding box center [255, 476] width 58 height 34
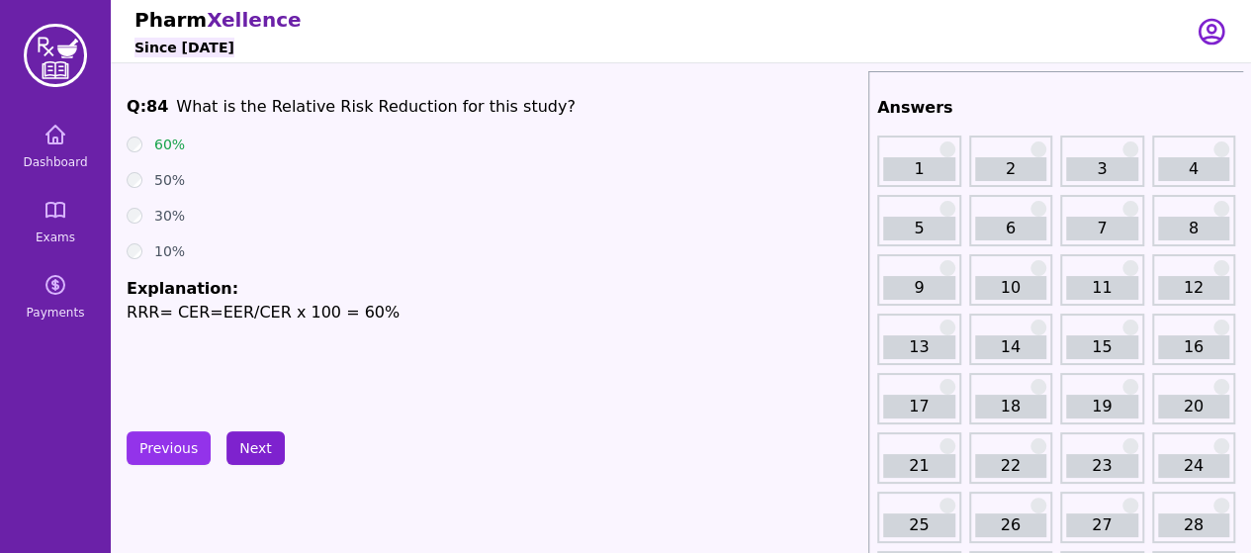
click at [253, 460] on button "Next" at bounding box center [255, 448] width 58 height 34
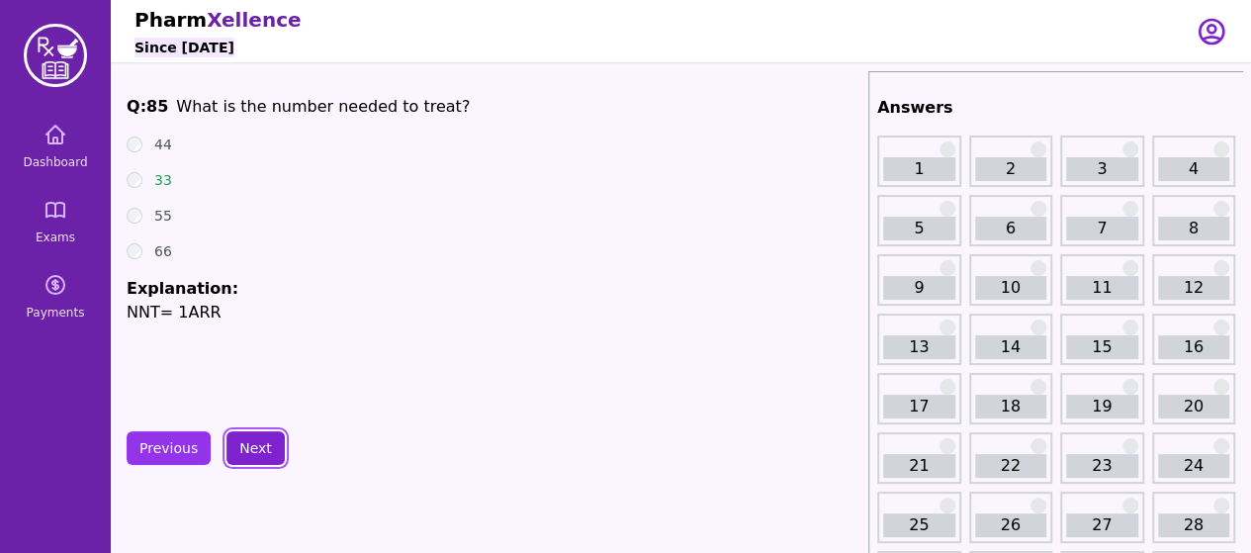
click at [253, 460] on button "Next" at bounding box center [255, 448] width 58 height 34
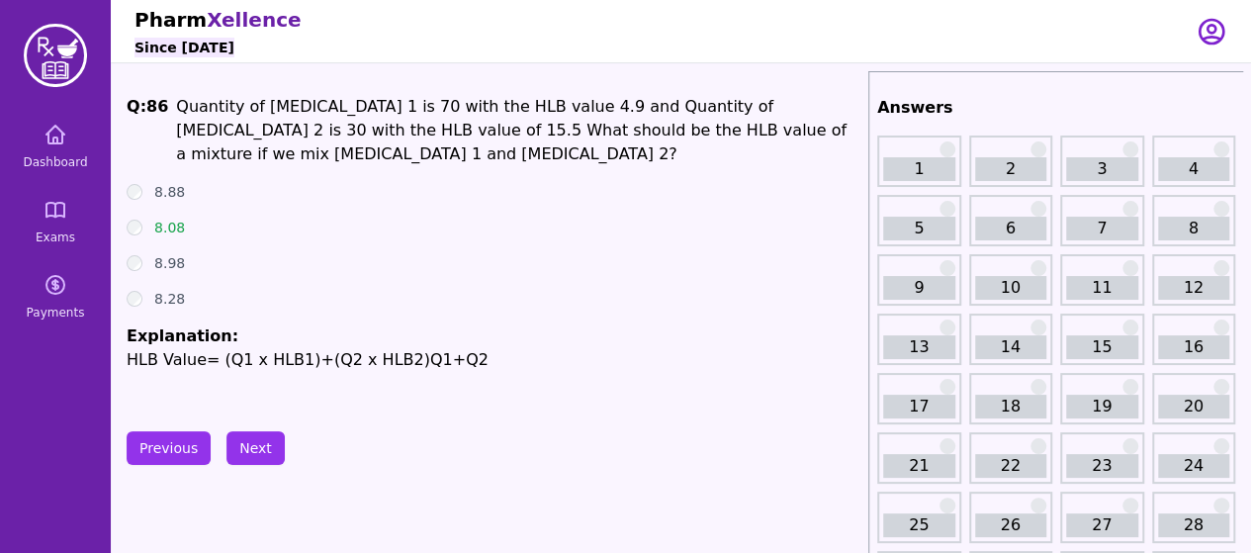
click at [591, 295] on ul "8.88 8.08 8.98 8.28 Explanation: HLB Value= (Q1 x HLB1)+(Q2 x HLB2)Q1+Q2" at bounding box center [494, 277] width 734 height 190
click at [257, 440] on button "Next" at bounding box center [255, 448] width 58 height 34
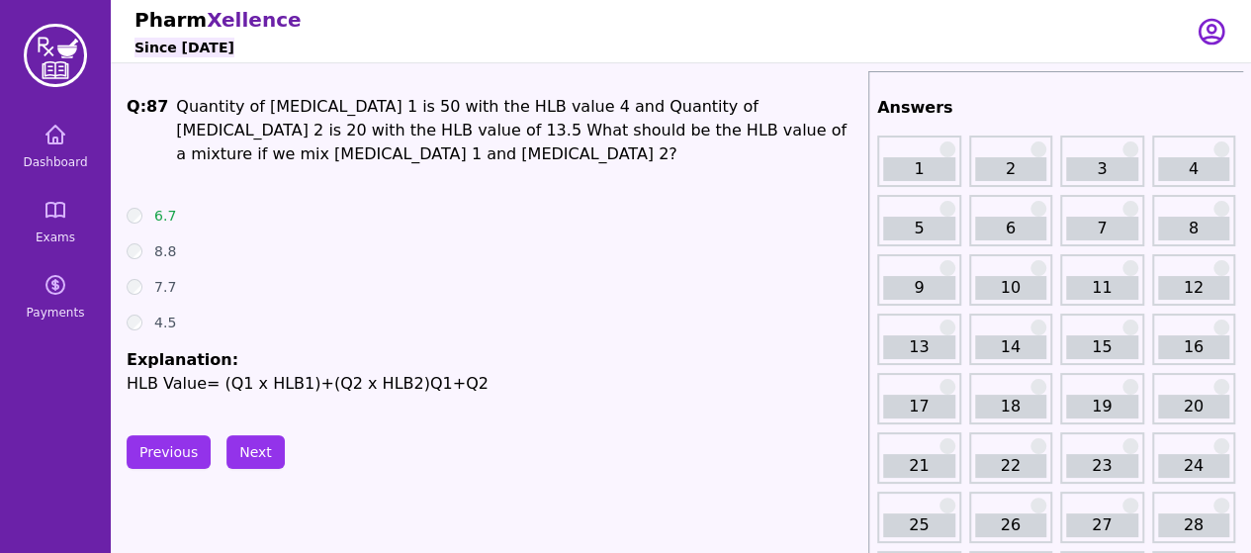
click at [168, 436] on button "Previous" at bounding box center [169, 452] width 84 height 34
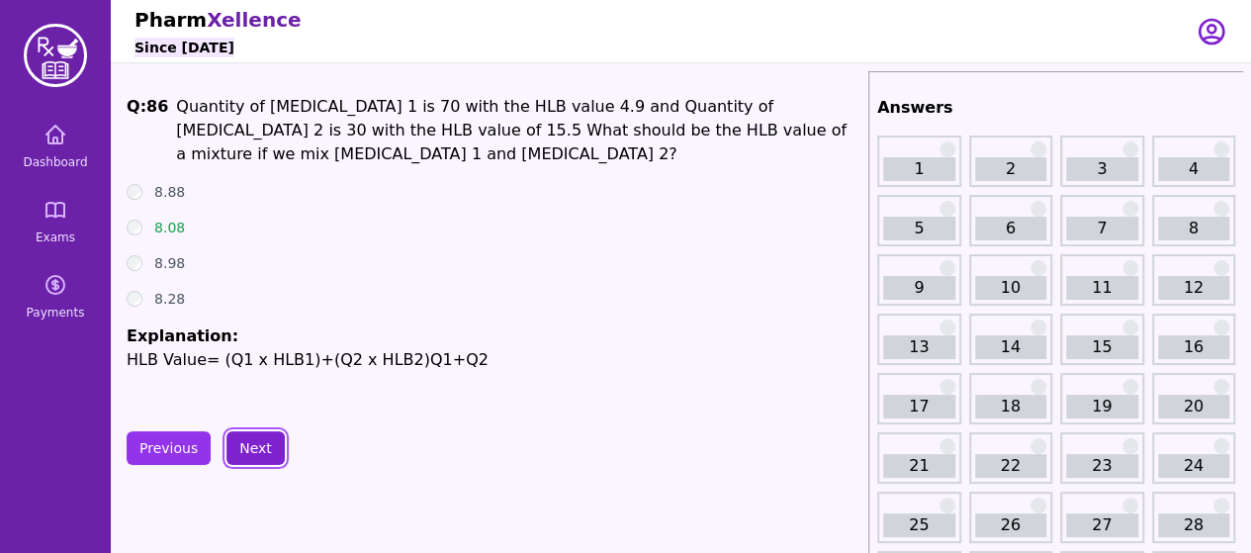
click at [234, 440] on button "Next" at bounding box center [255, 448] width 58 height 34
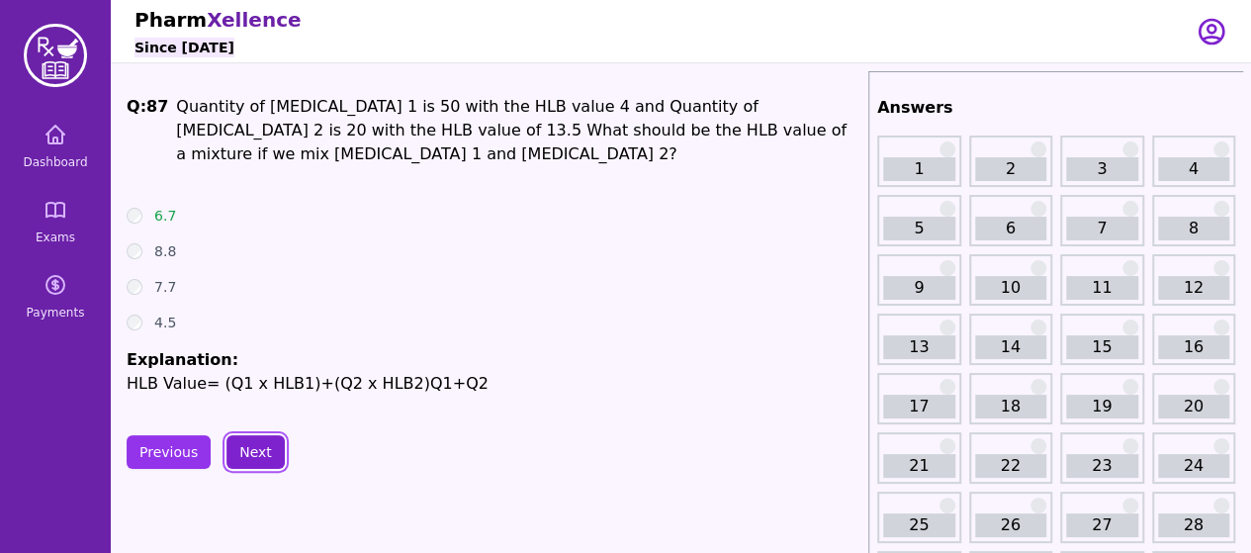
click at [234, 440] on button "Next" at bounding box center [255, 452] width 58 height 34
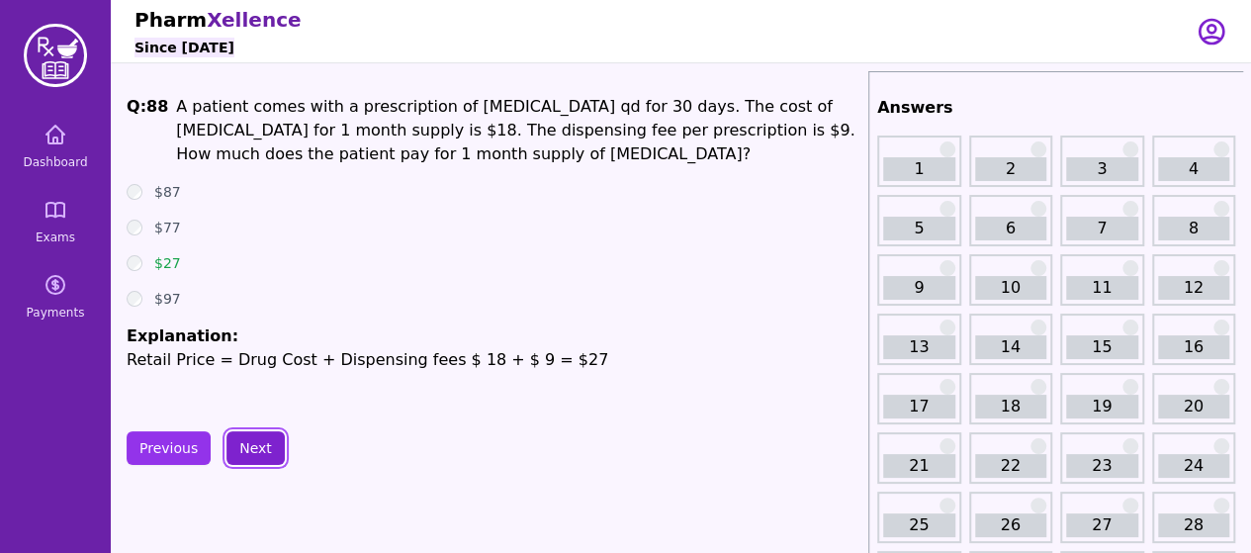
click at [234, 440] on button "Next" at bounding box center [255, 448] width 58 height 34
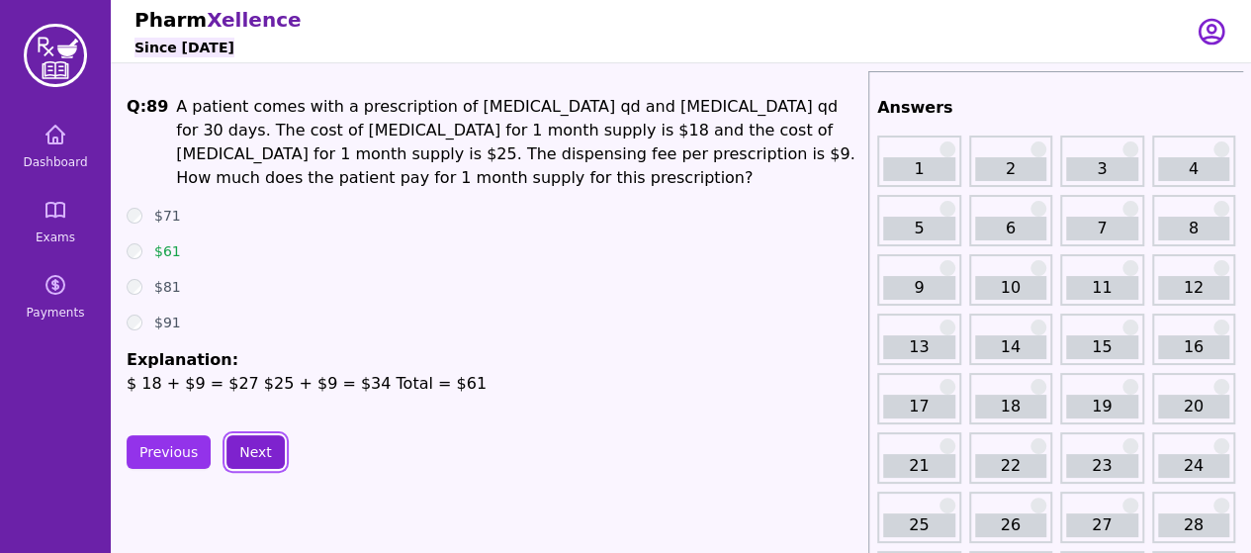
click at [234, 440] on button "Next" at bounding box center [255, 452] width 58 height 34
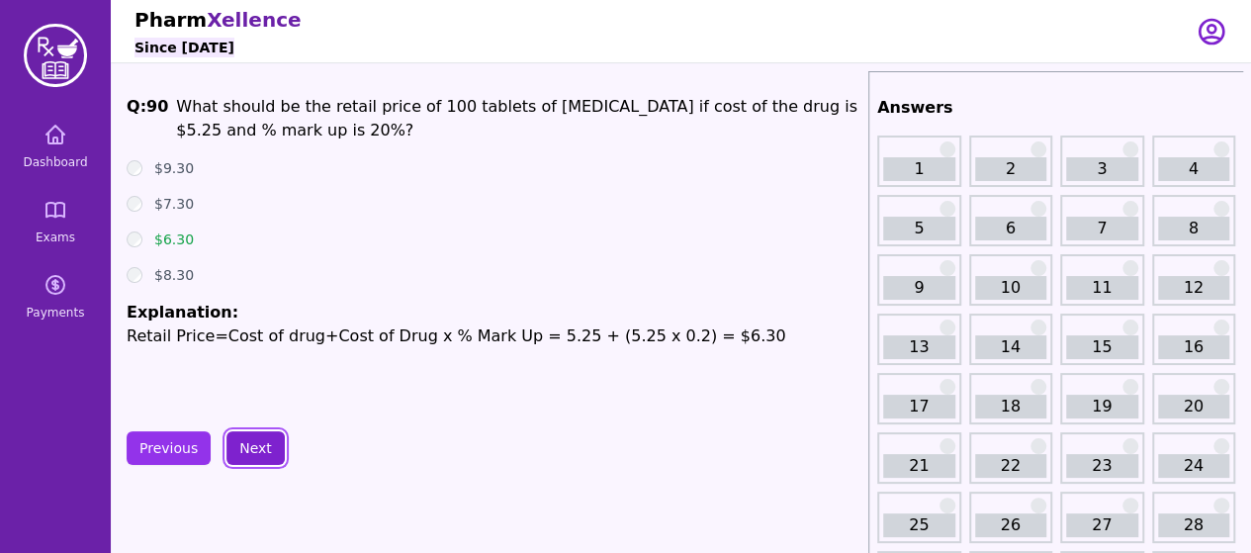
click at [234, 440] on button "Next" at bounding box center [255, 448] width 58 height 34
click at [243, 449] on button "Next" at bounding box center [255, 448] width 58 height 34
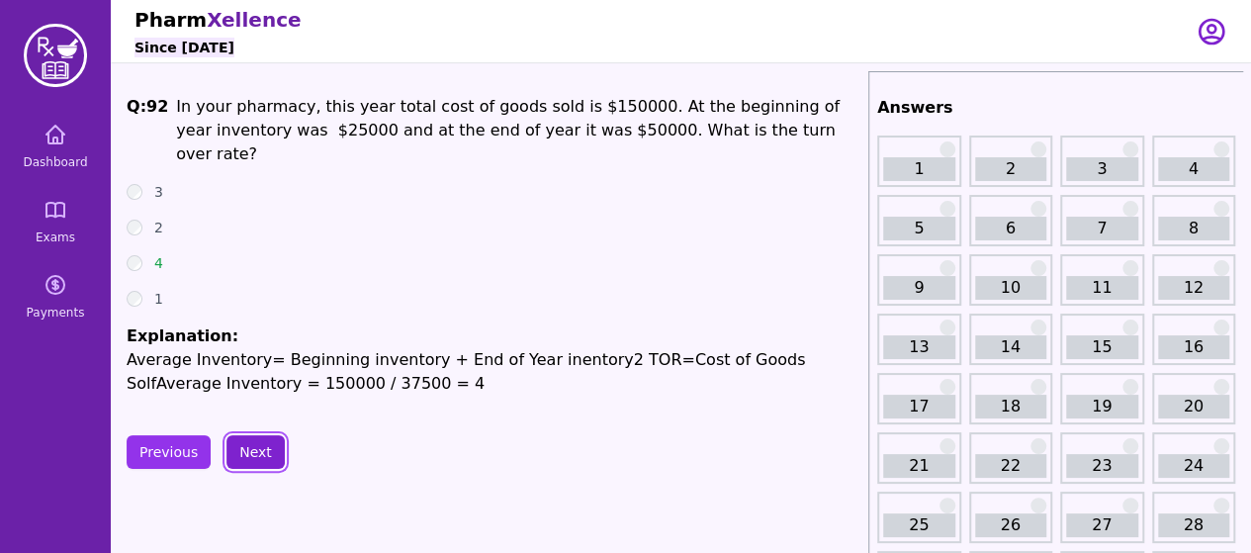
click at [243, 449] on button "Next" at bounding box center [255, 452] width 58 height 34
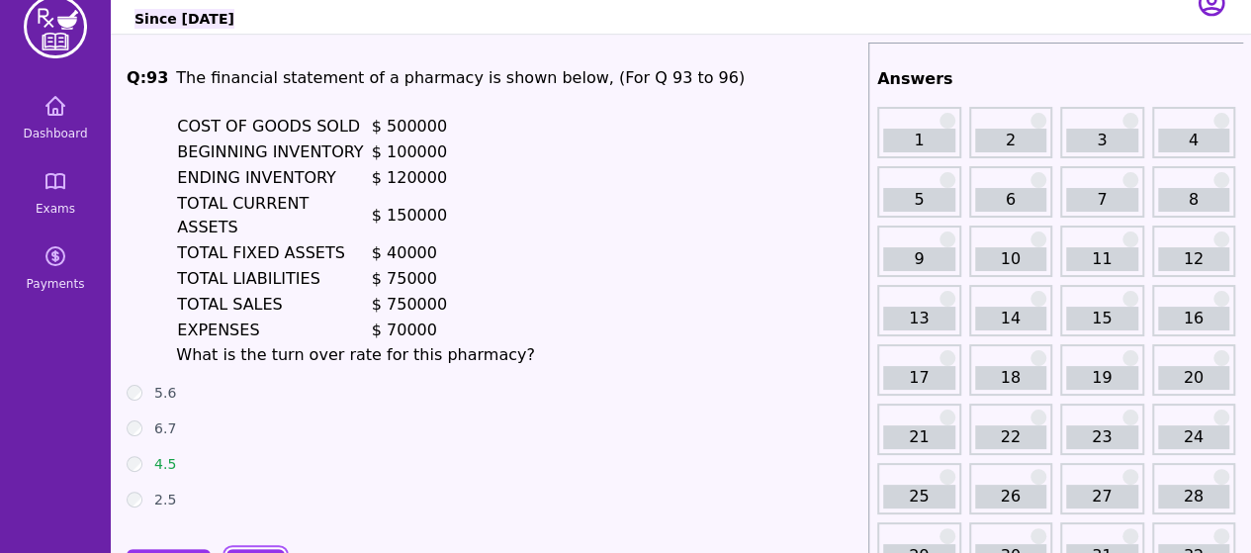
scroll to position [67, 0]
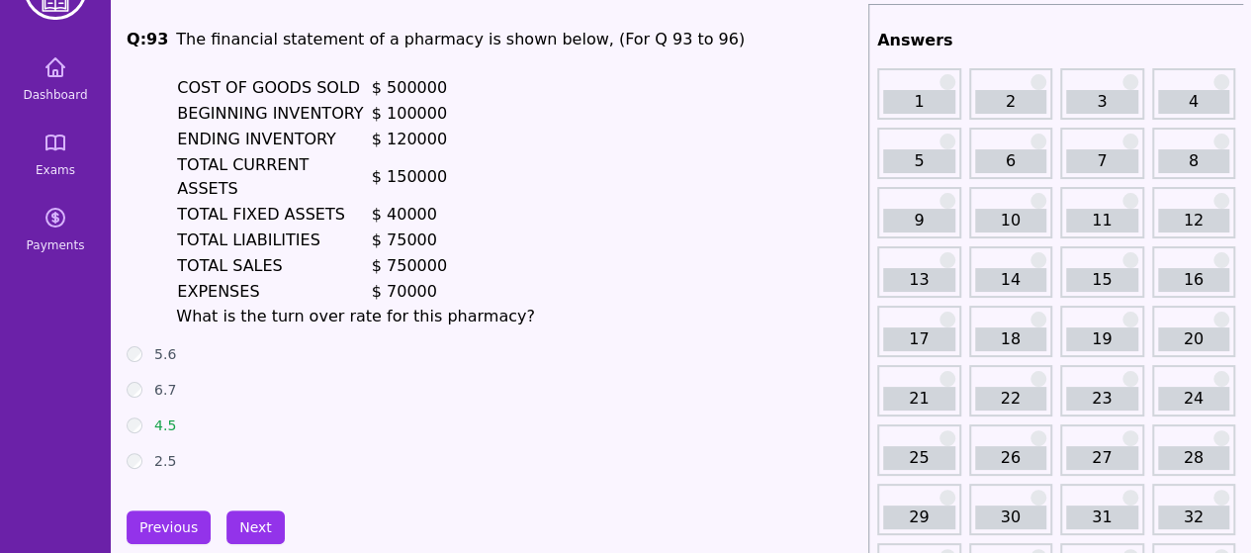
click at [276, 510] on div "Previous Next" at bounding box center [494, 527] width 734 height 34
click at [253, 510] on button "Next" at bounding box center [255, 527] width 58 height 34
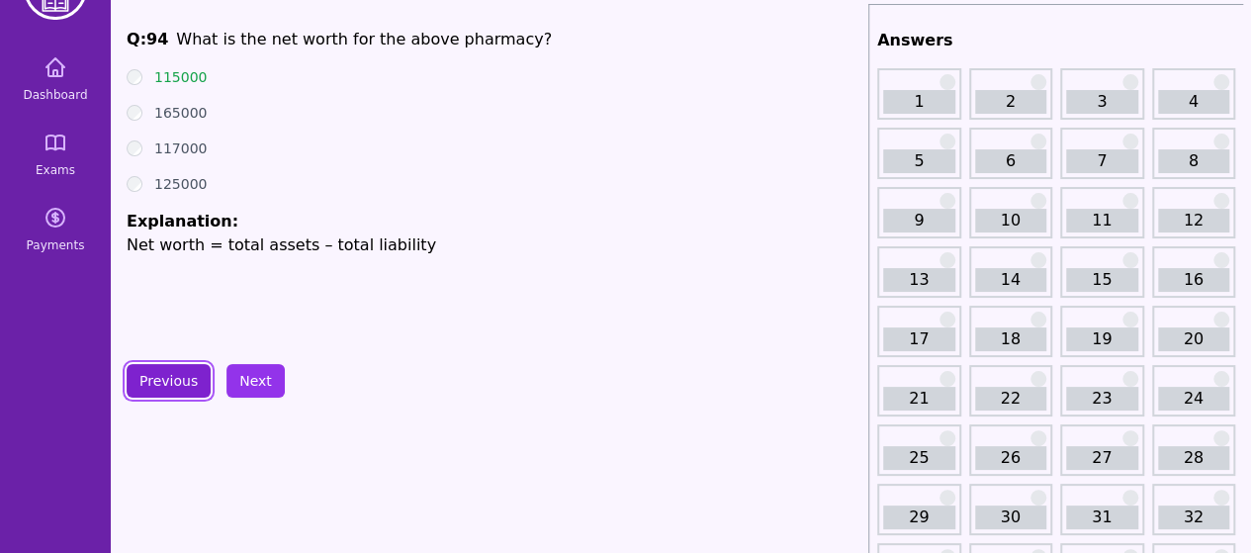
click at [180, 381] on button "Previous" at bounding box center [169, 381] width 84 height 34
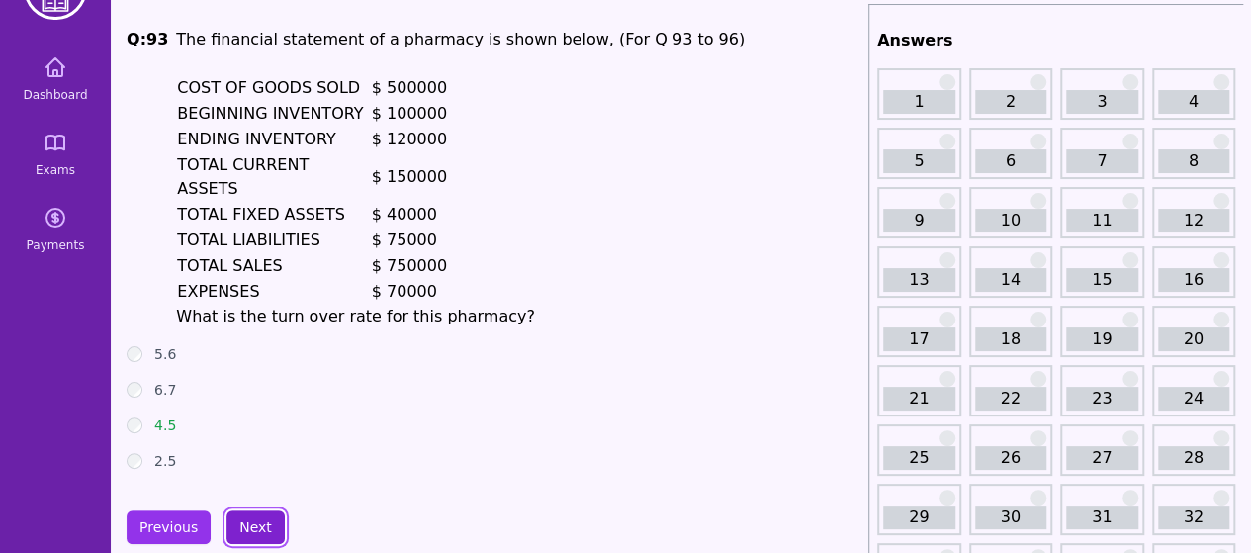
click at [235, 510] on button "Next" at bounding box center [255, 527] width 58 height 34
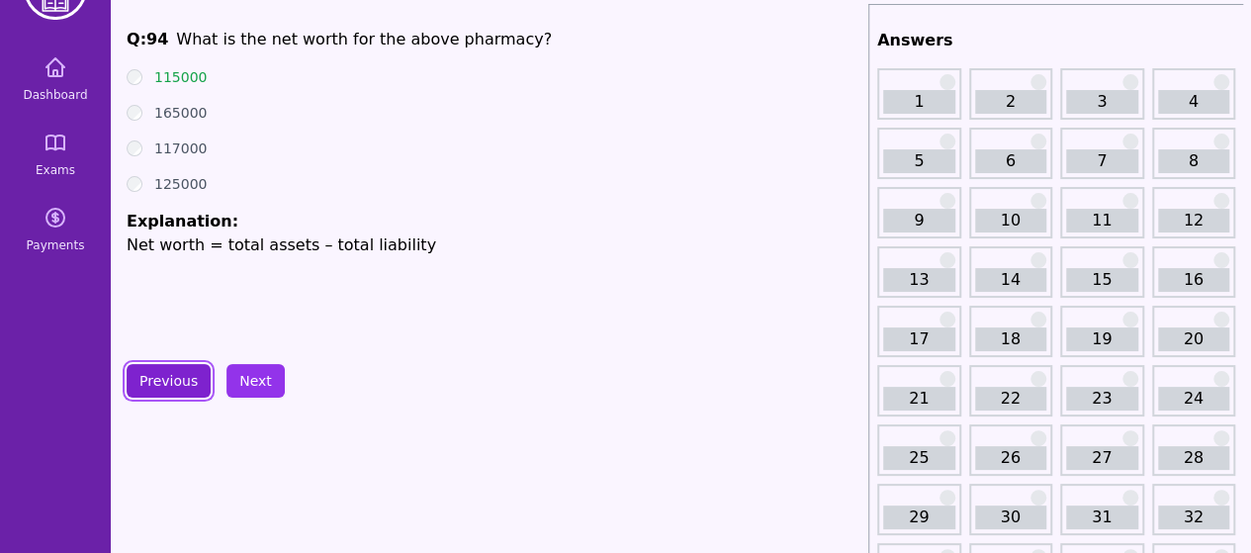
click at [181, 374] on button "Previous" at bounding box center [169, 381] width 84 height 34
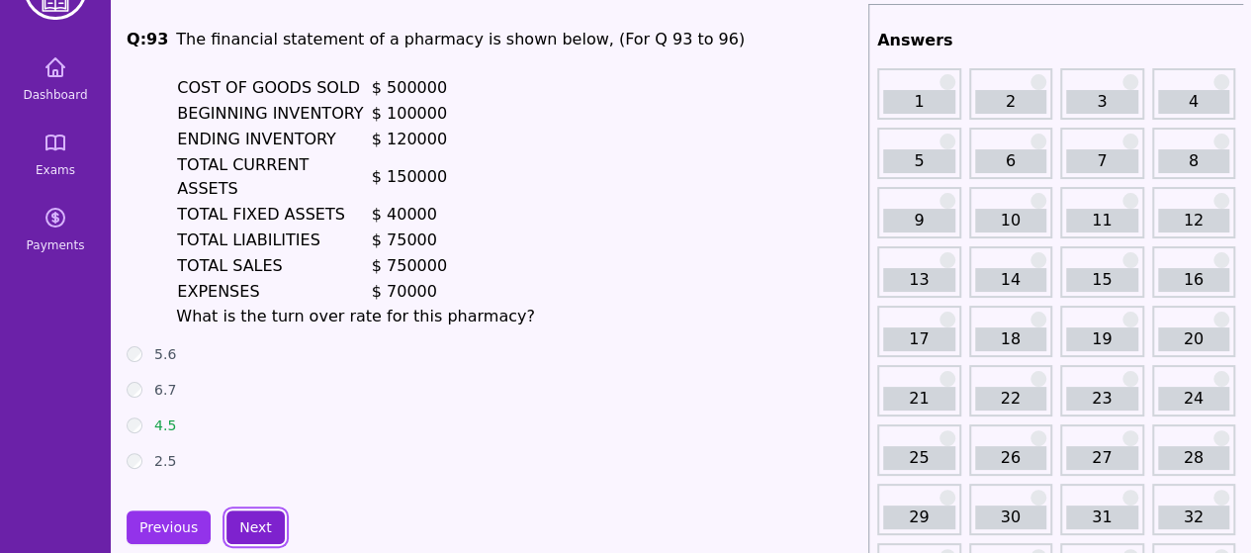
click at [252, 510] on button "Next" at bounding box center [255, 527] width 58 height 34
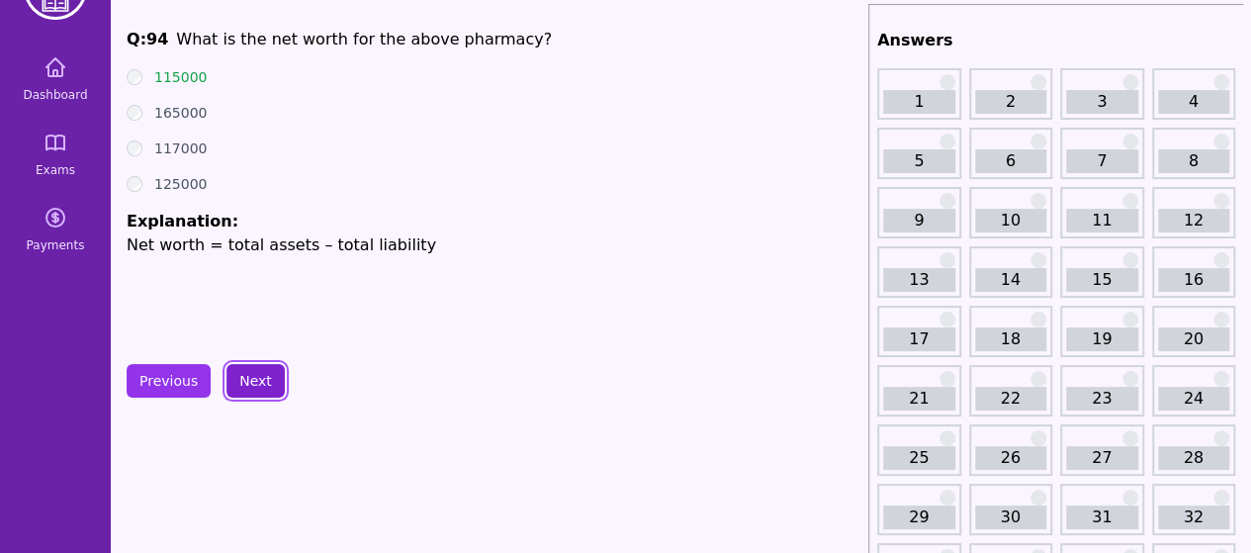
click at [247, 385] on button "Next" at bounding box center [255, 381] width 58 height 34
click at [226, 364] on button "Next" at bounding box center [255, 381] width 58 height 34
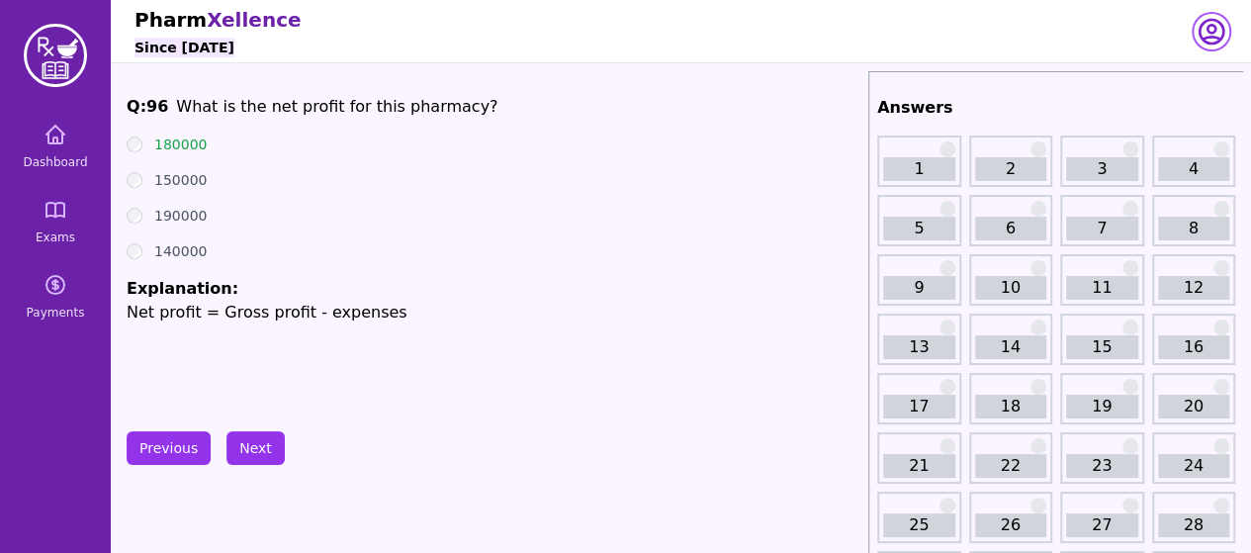
click at [1217, 27] on icon "button" at bounding box center [1212, 32] width 32 height 32
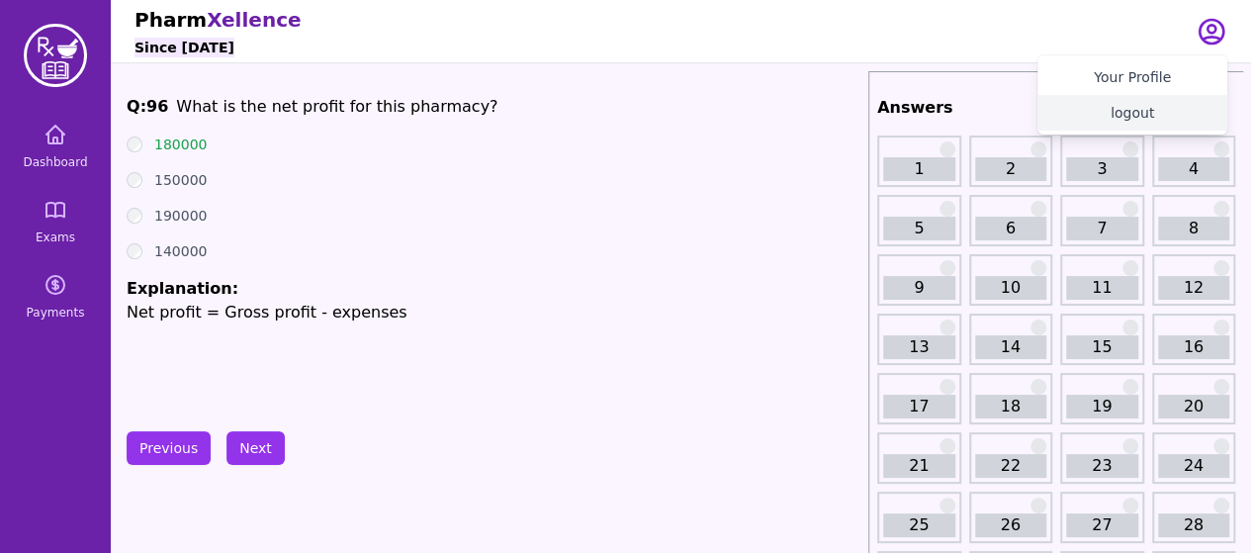
click at [1146, 116] on button "logout" at bounding box center [1132, 113] width 190 height 36
